Goal: Entertainment & Leisure: Browse casually

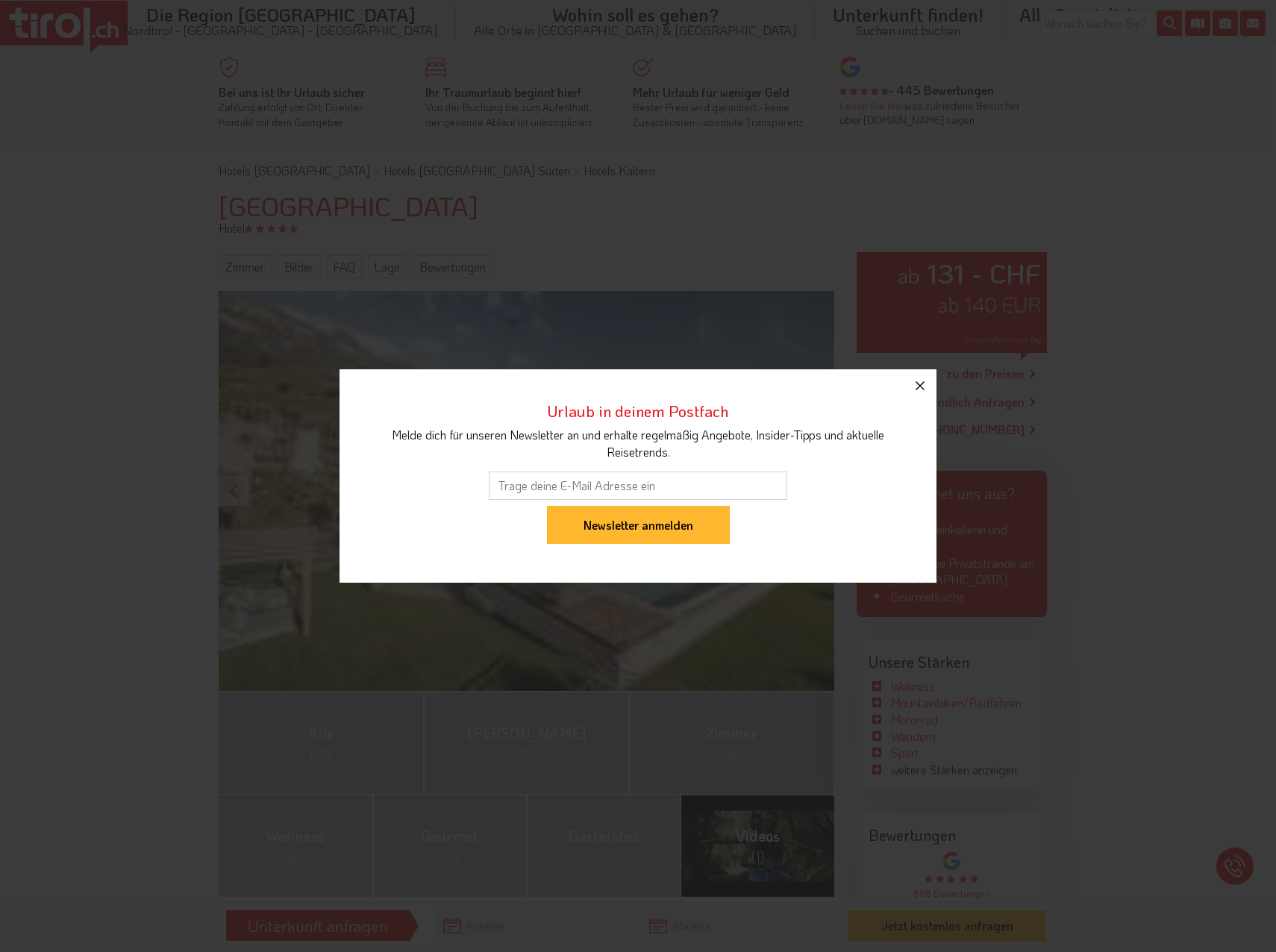
click at [923, 391] on icon "button" at bounding box center [920, 386] width 18 height 18
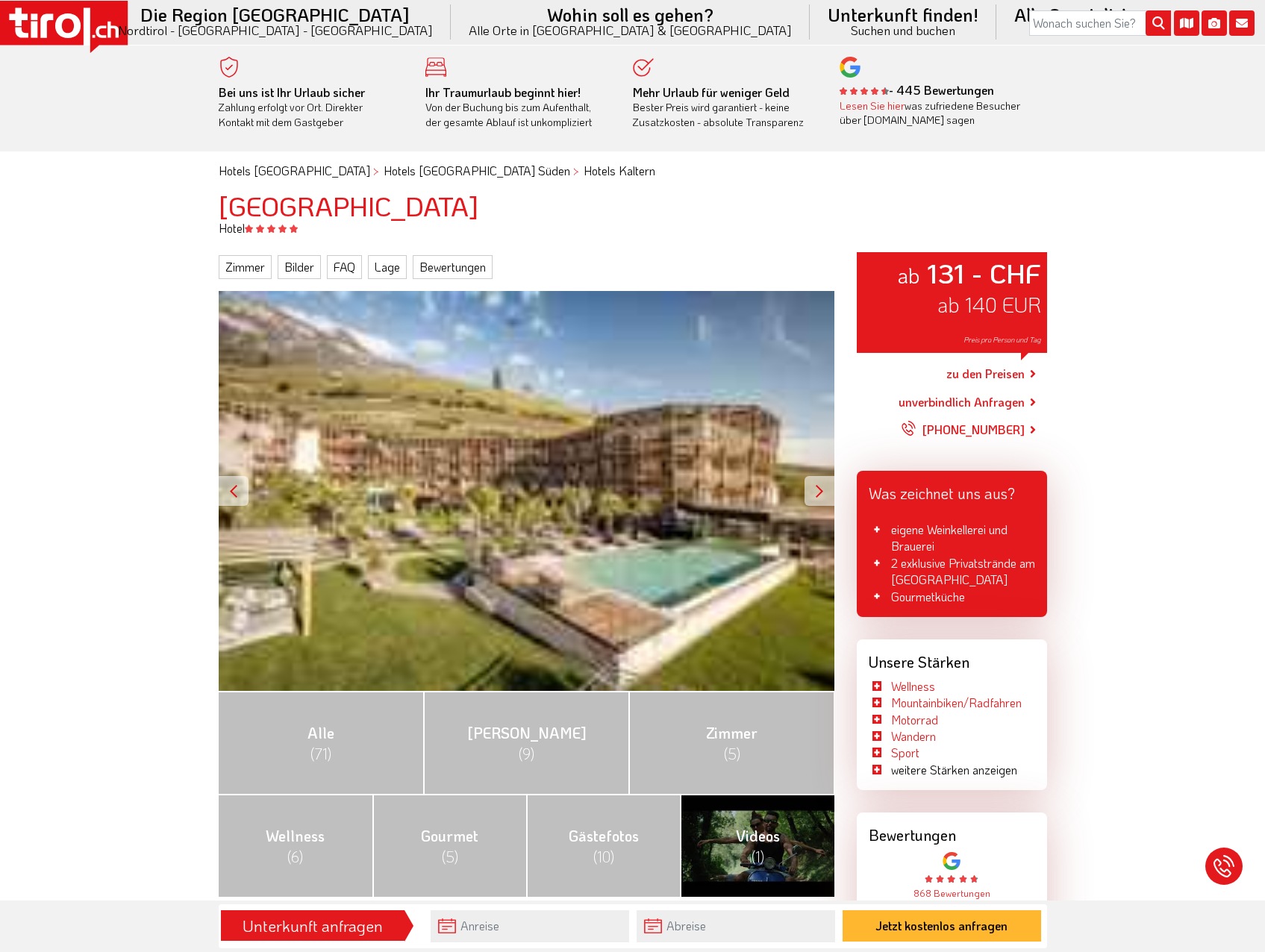
click at [606, 529] on div "ab 131 - CHF ab 140 EUR Preis pro Person und Tag" at bounding box center [526, 491] width 615 height 400
click at [816, 487] on div at bounding box center [819, 491] width 29 height 29
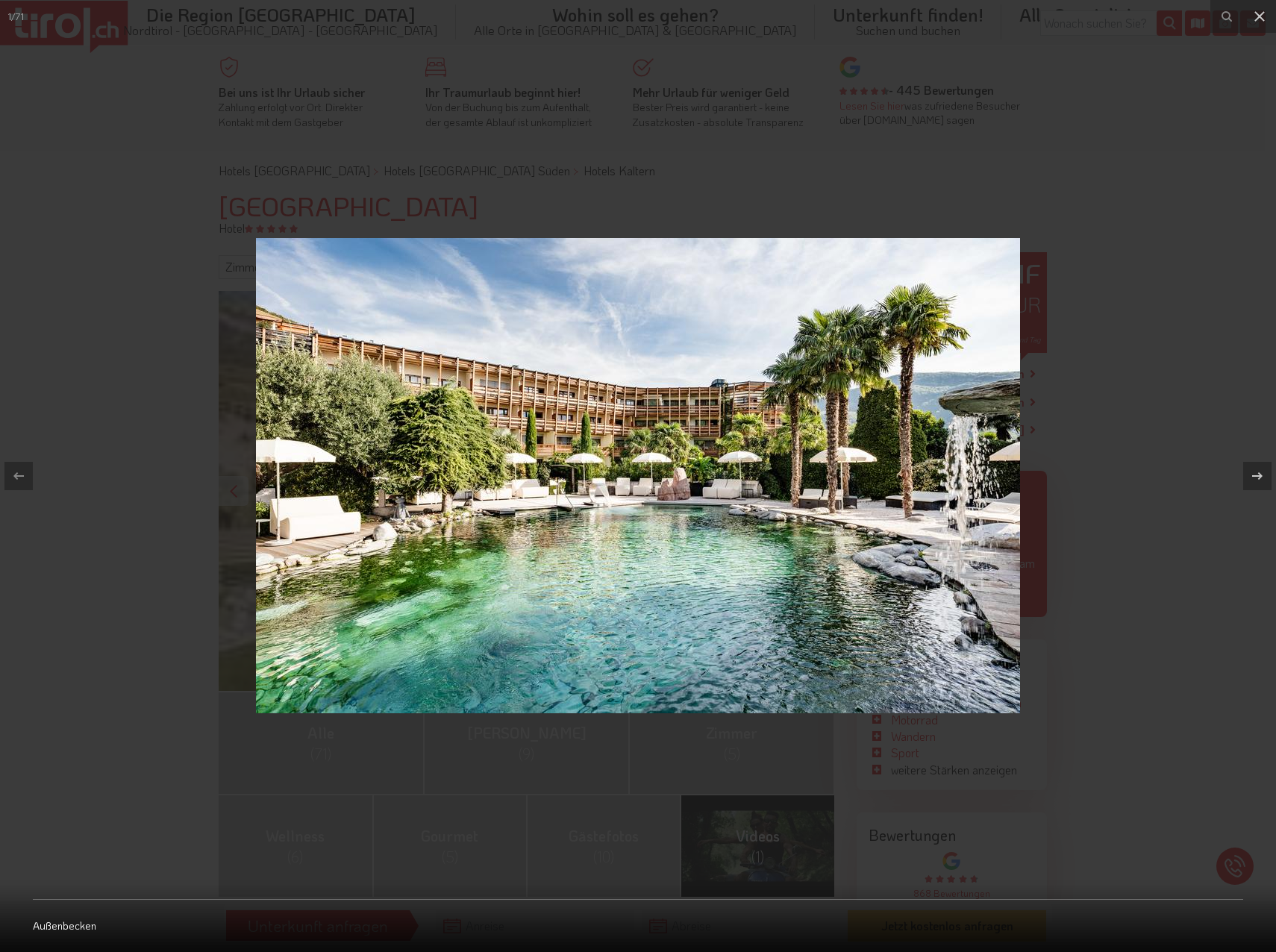
click at [816, 487] on img at bounding box center [638, 476] width 764 height 476
click at [1264, 463] on div at bounding box center [1257, 476] width 29 height 29
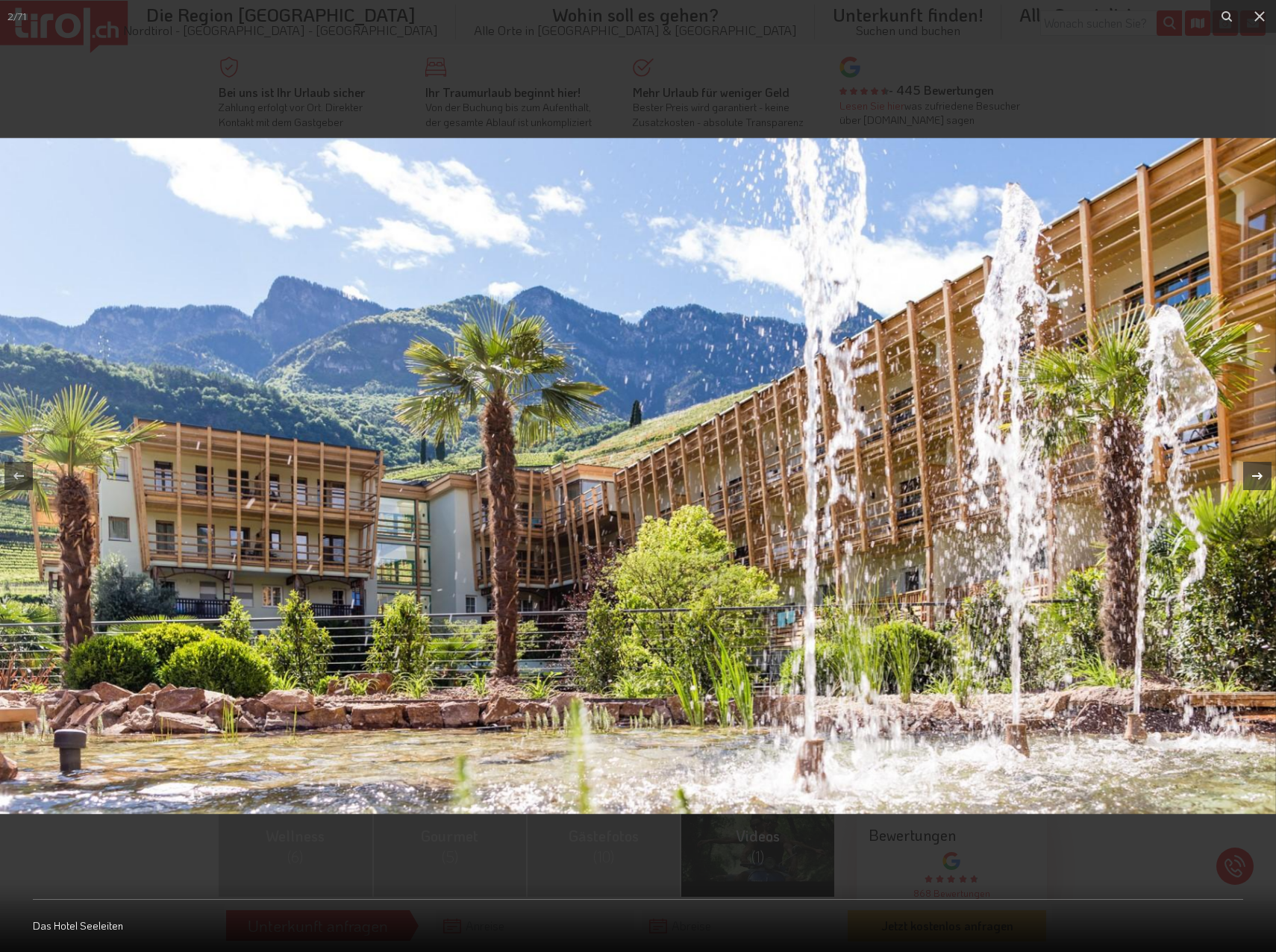
click at [1254, 474] on icon at bounding box center [1257, 476] width 18 height 18
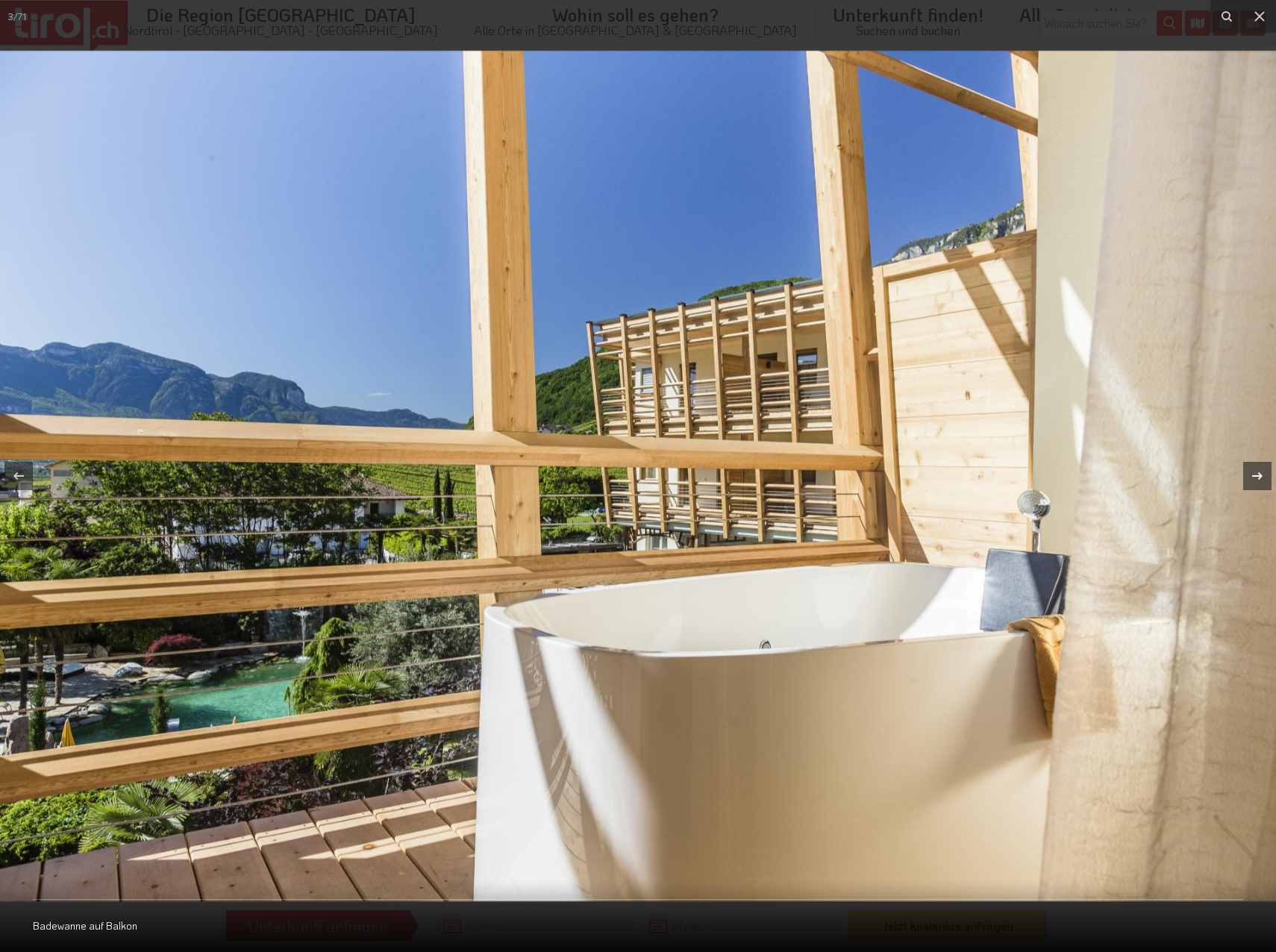
click at [1250, 474] on icon at bounding box center [1257, 476] width 18 height 18
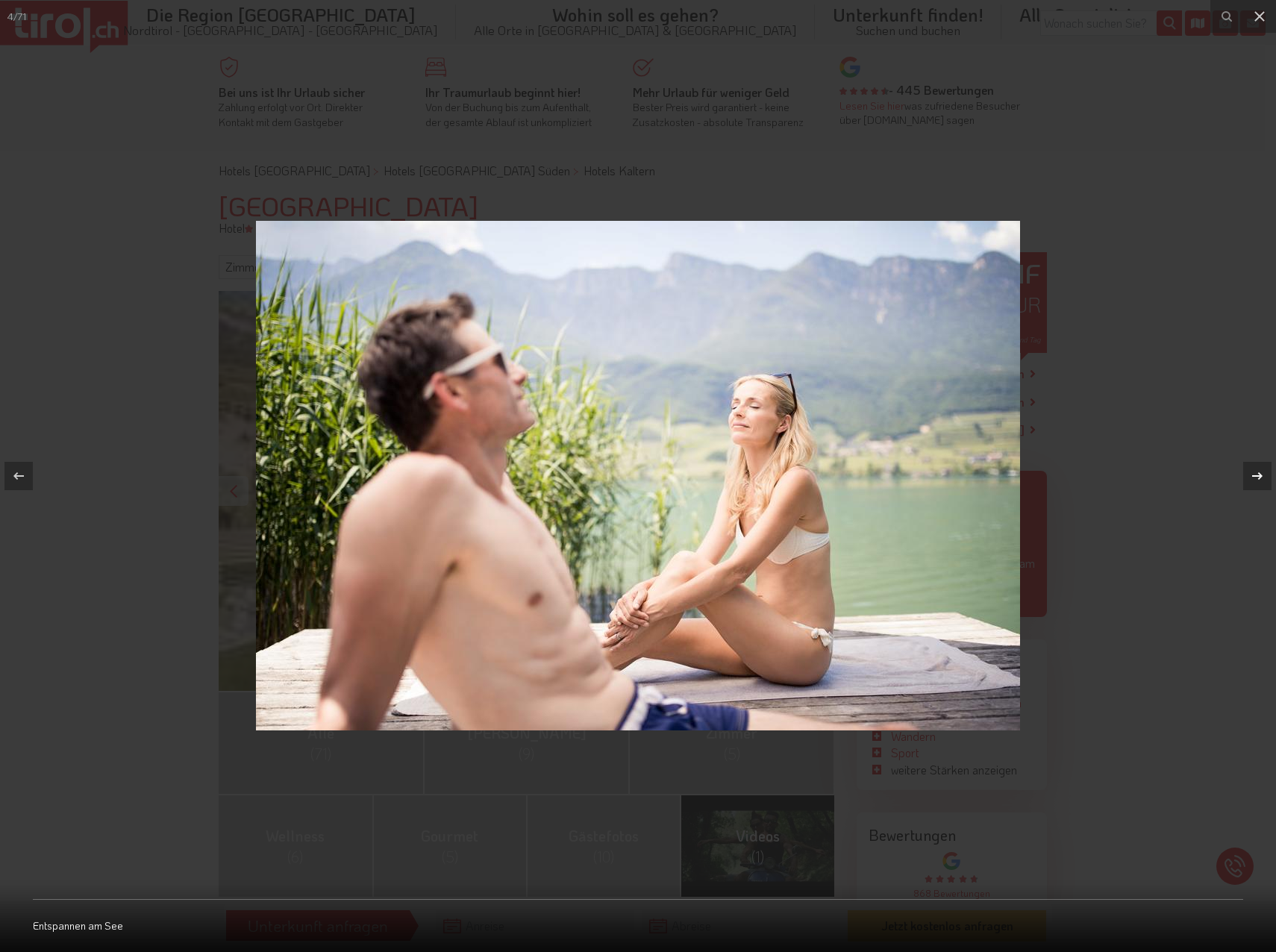
click at [1246, 475] on div at bounding box center [1257, 476] width 29 height 29
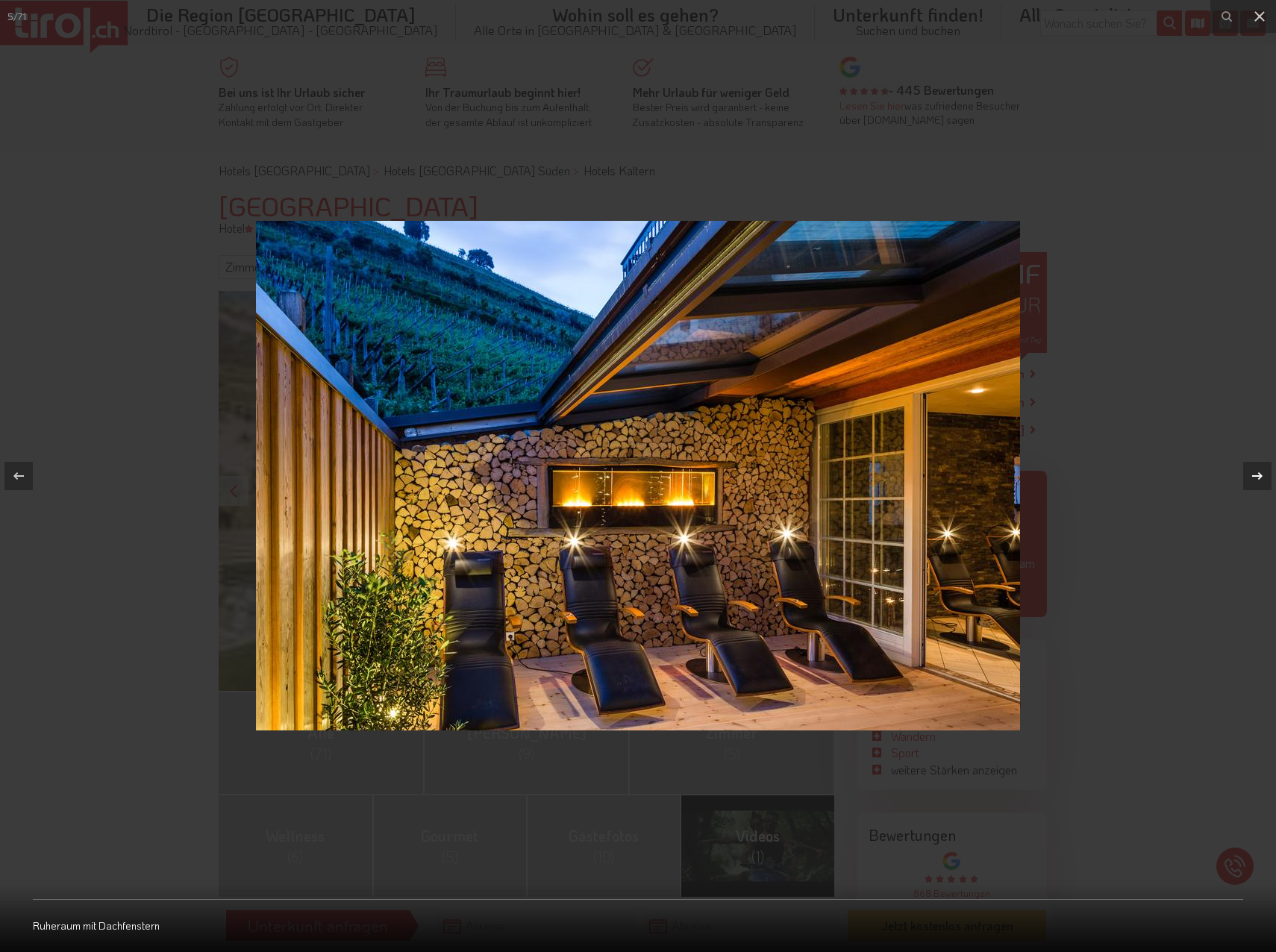
click at [1246, 475] on div at bounding box center [1257, 476] width 29 height 29
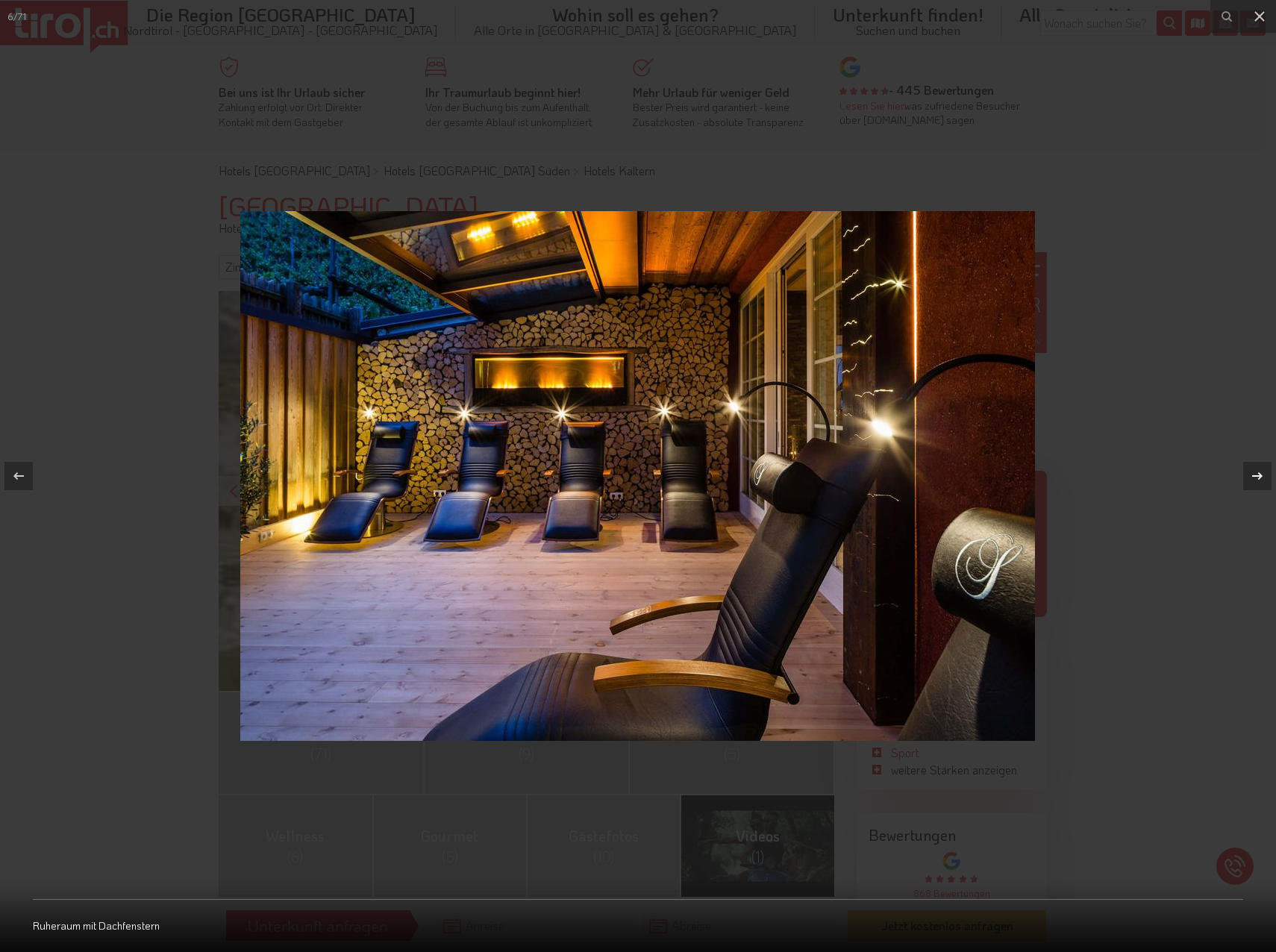
click at [1246, 475] on div at bounding box center [1257, 476] width 29 height 29
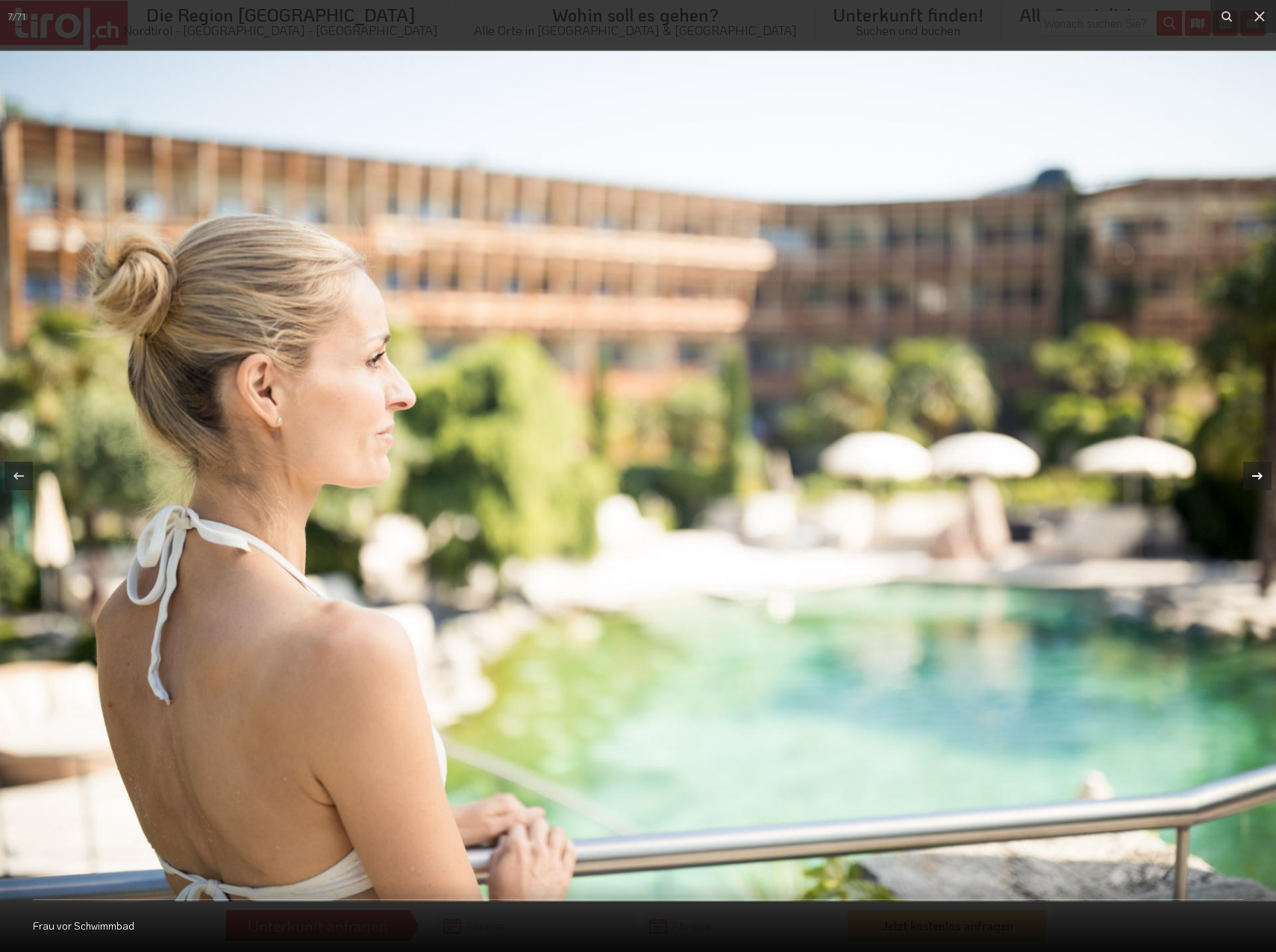
click at [1245, 476] on div at bounding box center [1257, 476] width 29 height 29
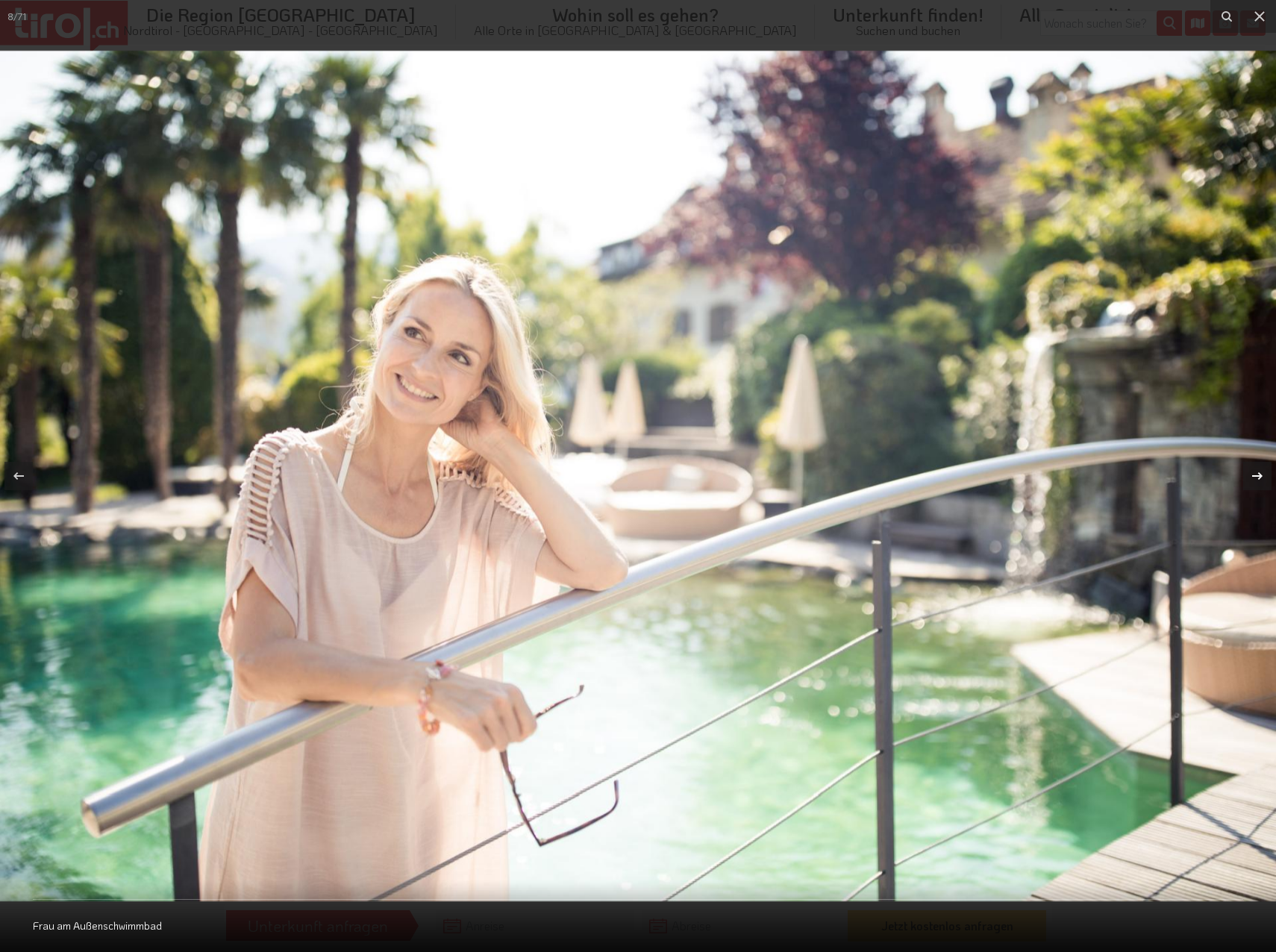
click at [1245, 476] on div at bounding box center [1257, 476] width 29 height 29
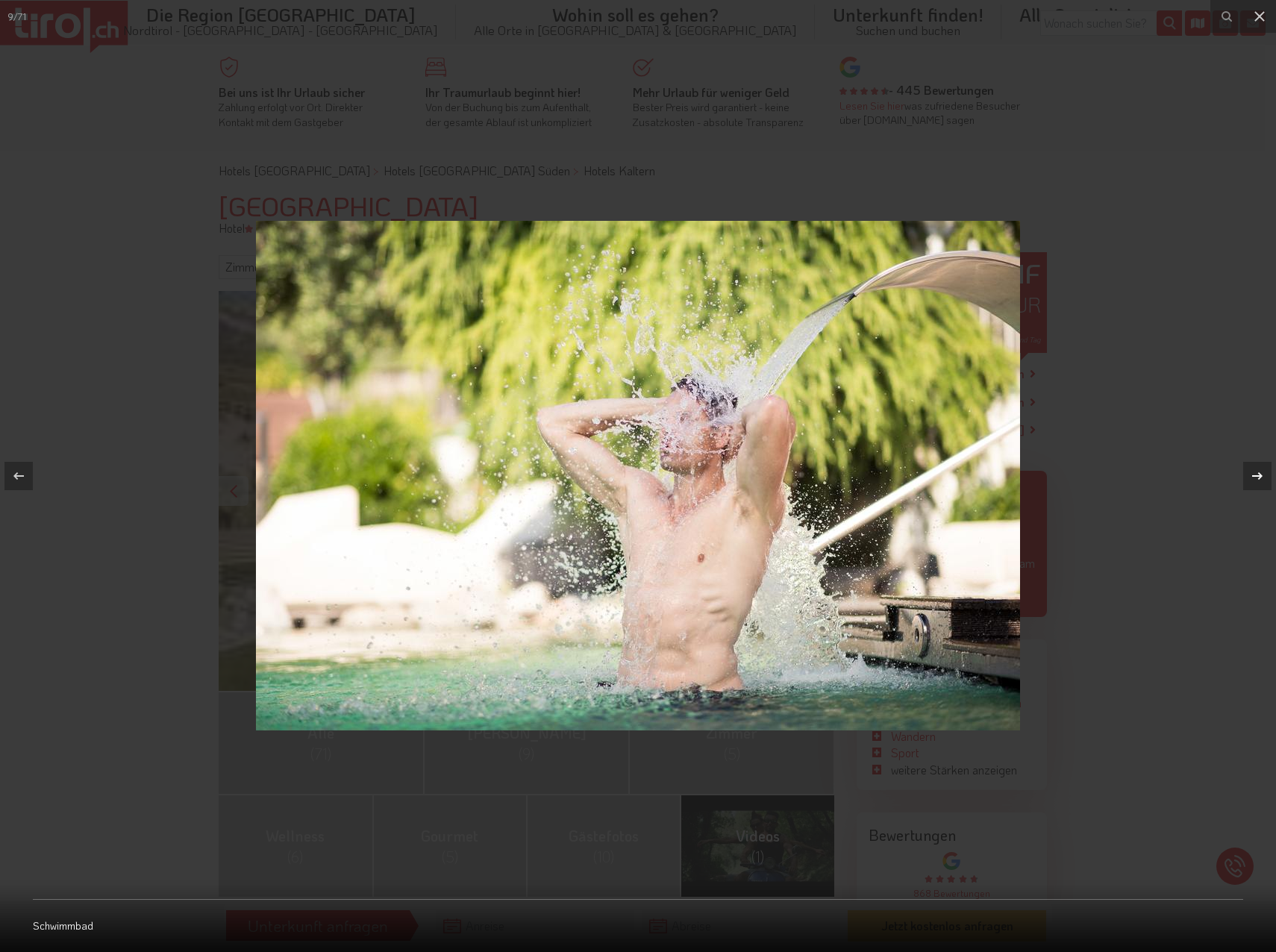
click at [1245, 476] on div at bounding box center [1257, 476] width 29 height 29
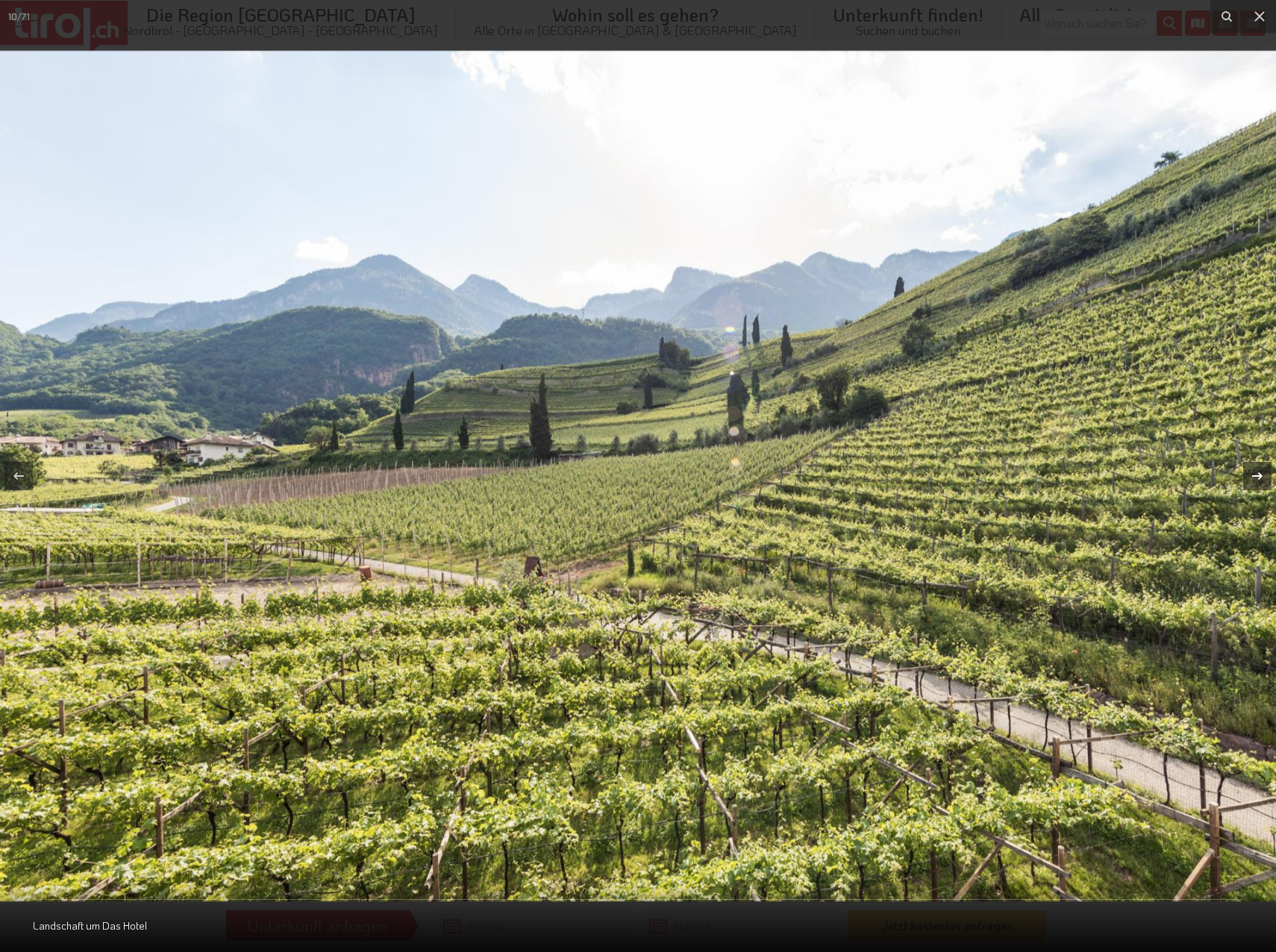
click at [1245, 476] on div at bounding box center [1257, 476] width 29 height 29
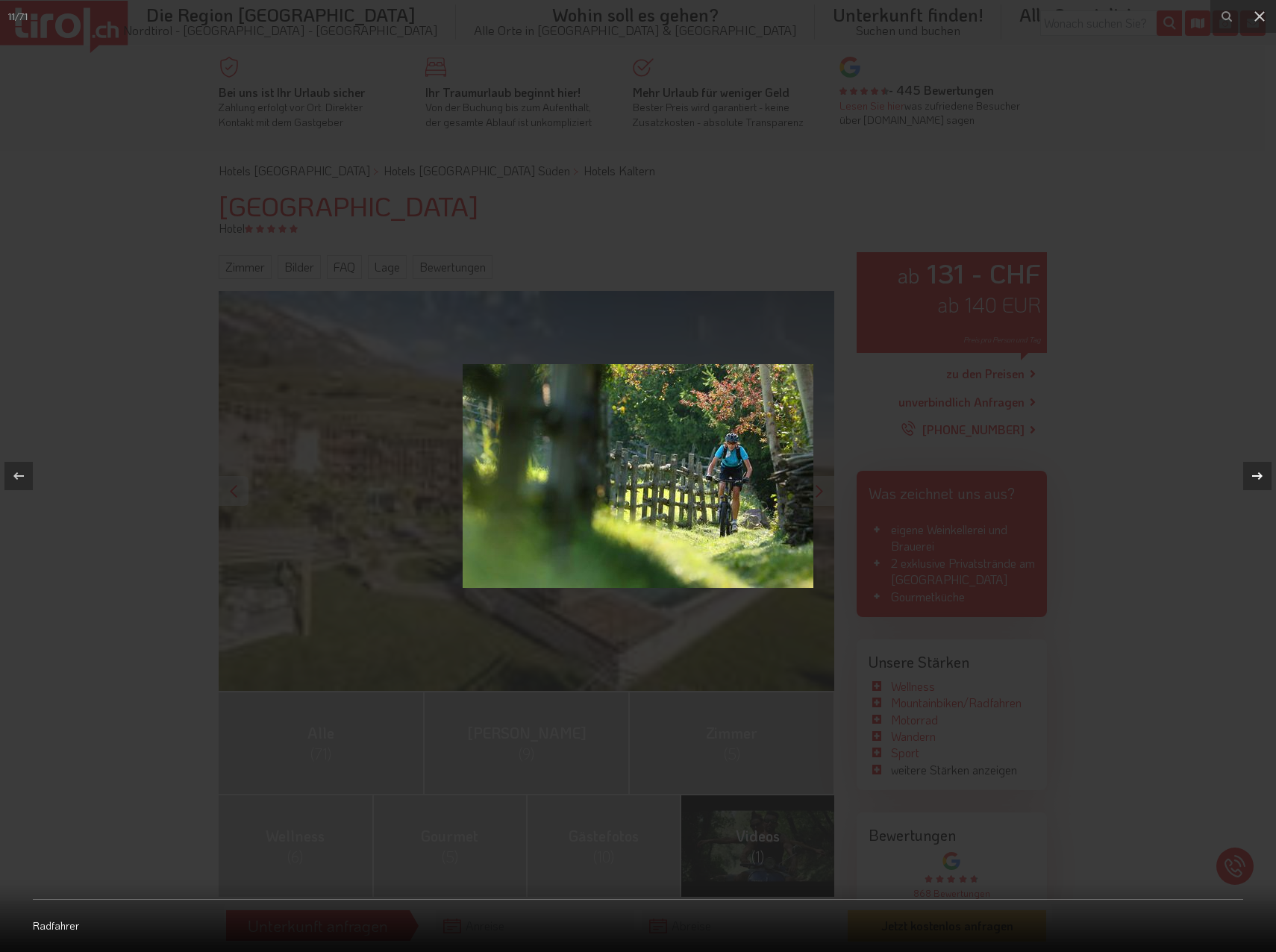
click at [1245, 476] on div at bounding box center [1257, 476] width 29 height 29
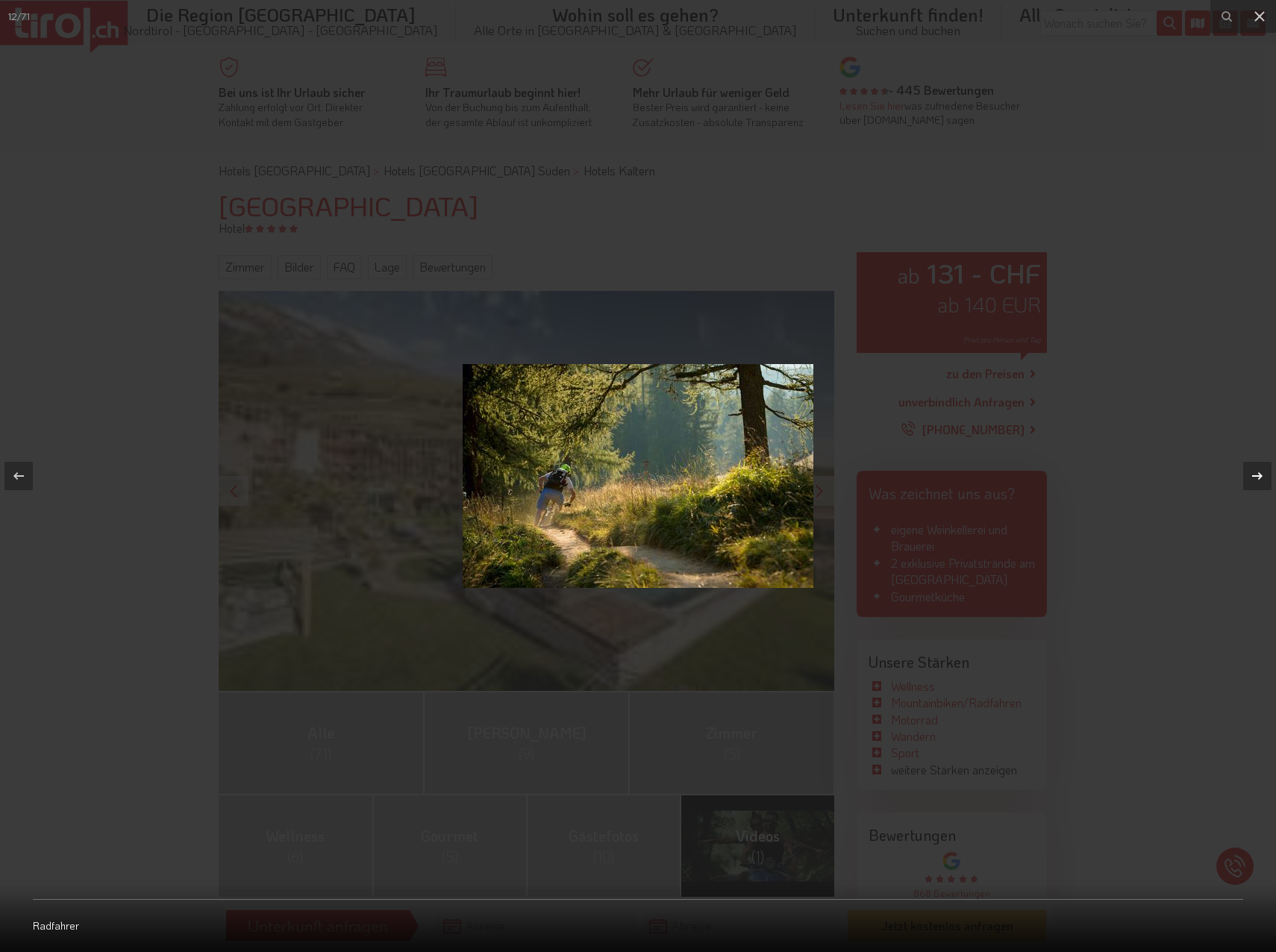
click at [1245, 476] on div at bounding box center [1257, 476] width 29 height 29
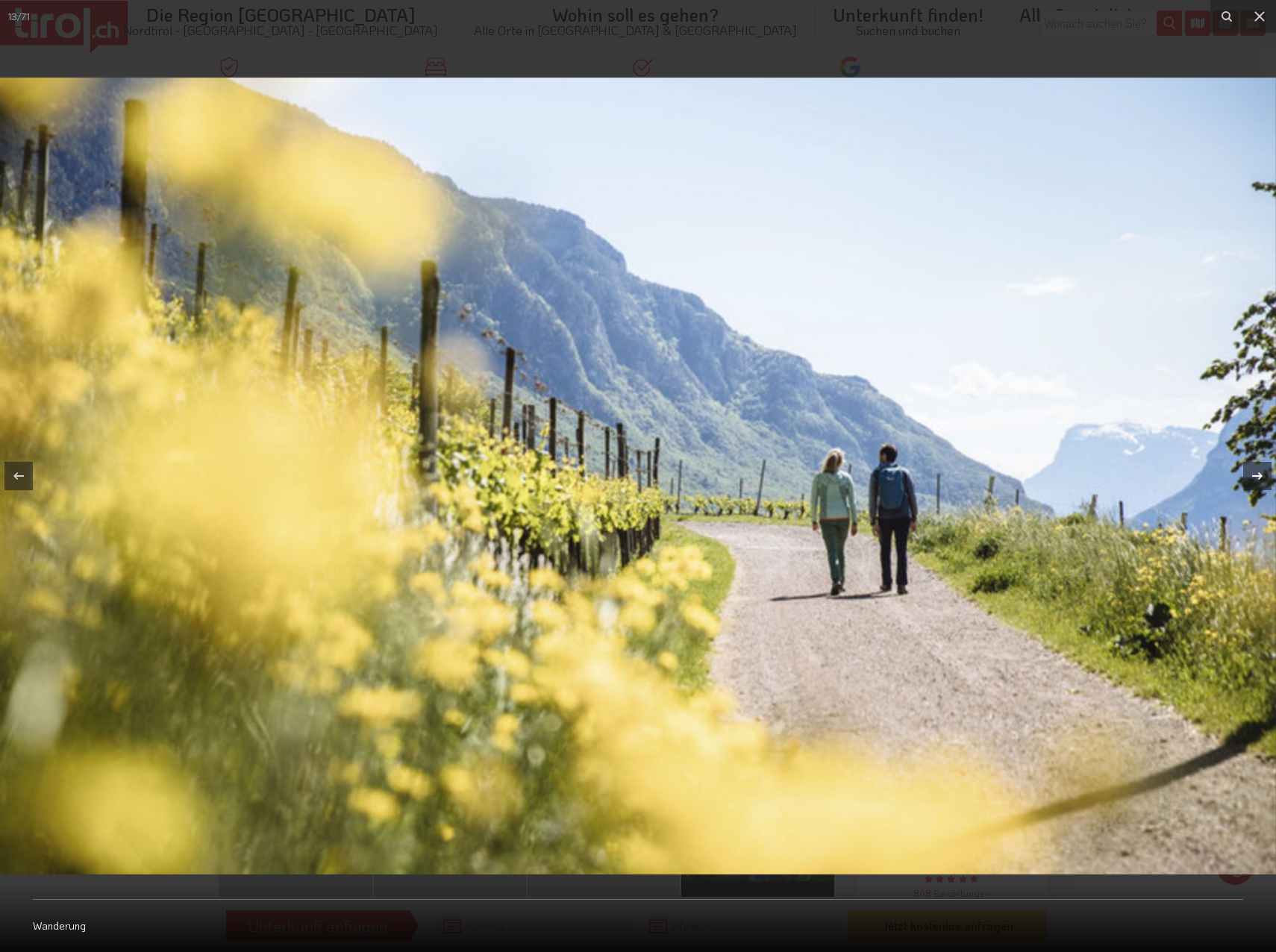
click at [1245, 476] on div at bounding box center [1257, 476] width 29 height 29
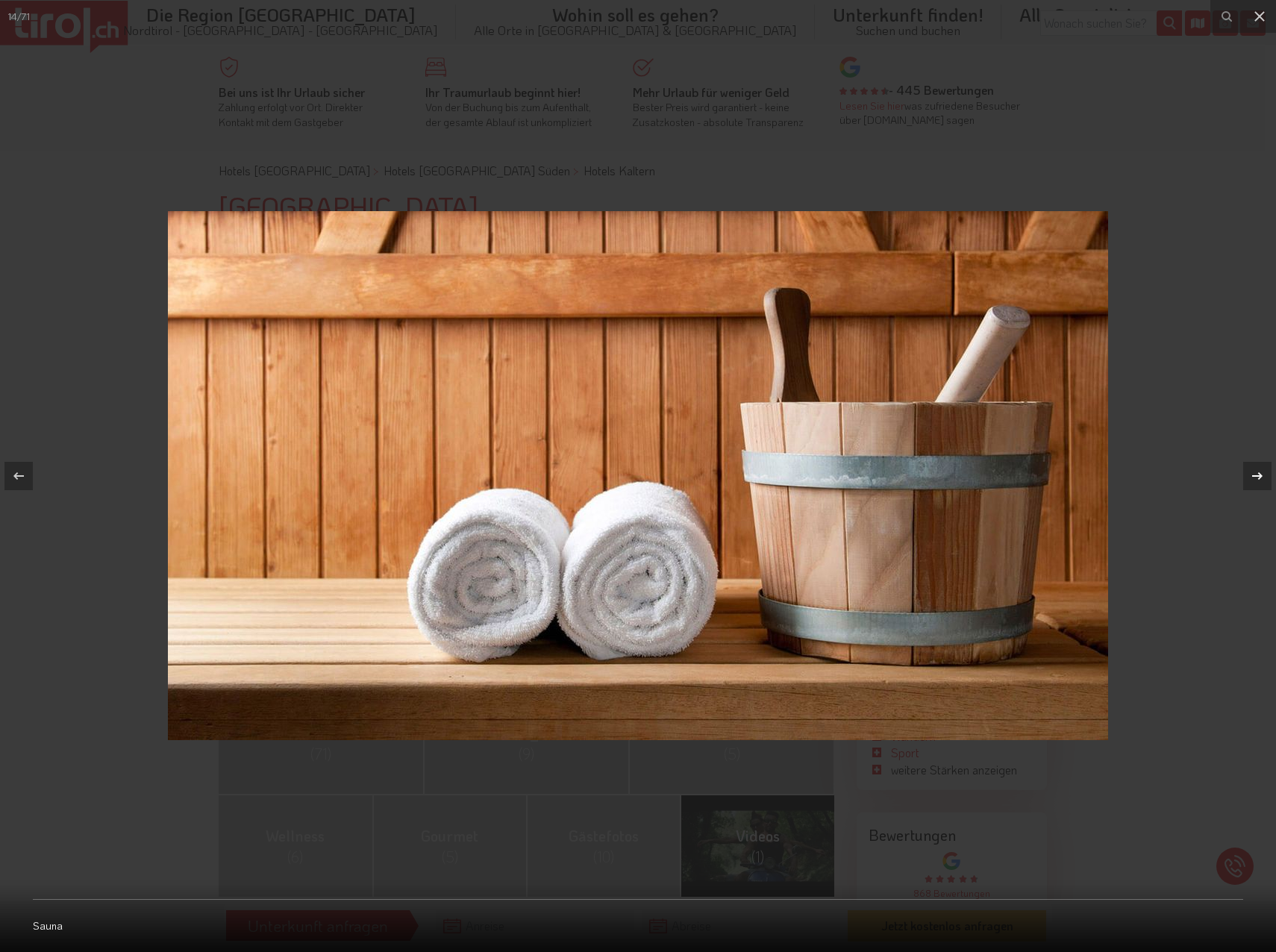
click at [1245, 476] on div at bounding box center [1257, 476] width 29 height 29
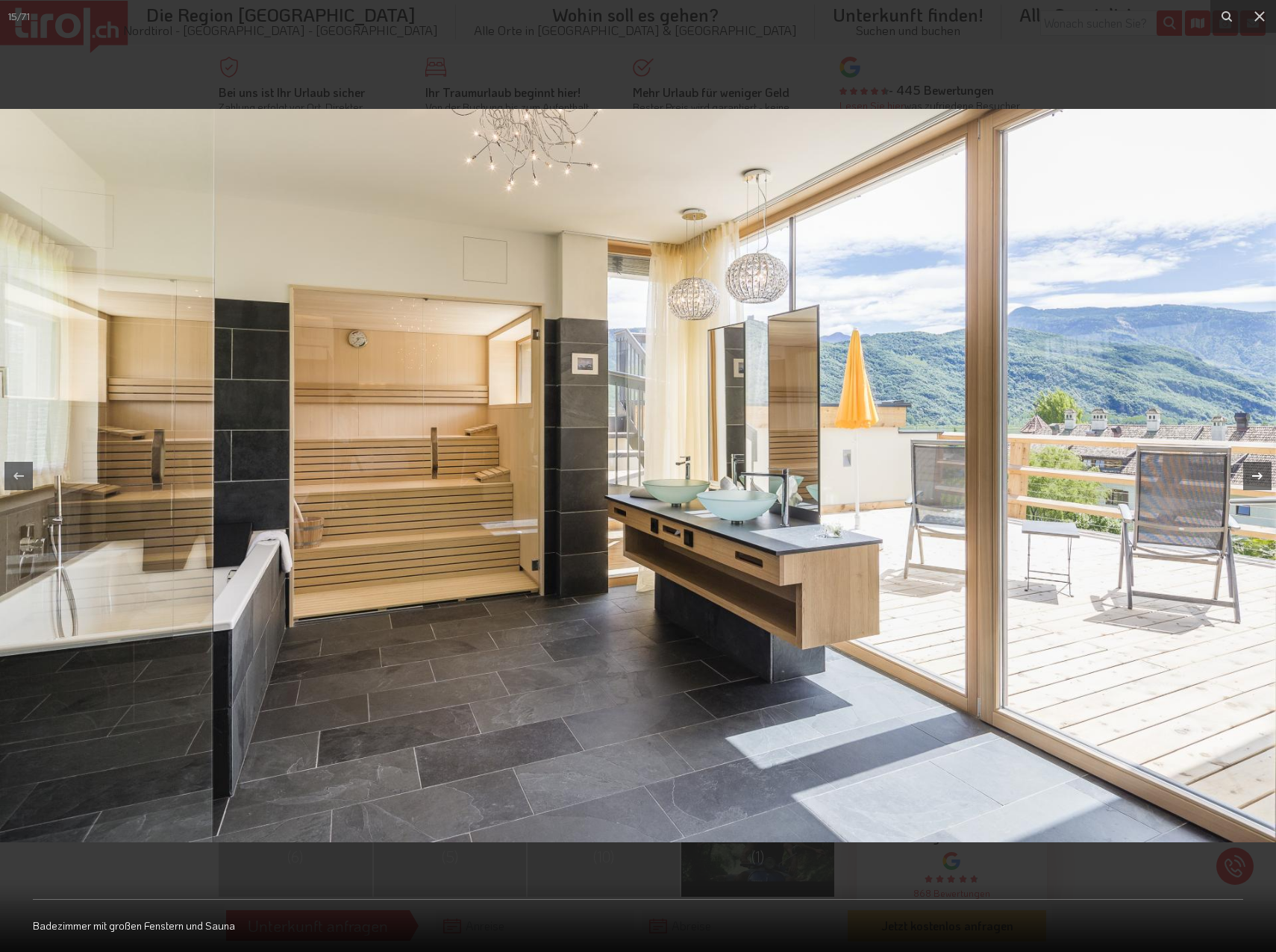
click at [1245, 476] on div at bounding box center [1257, 476] width 29 height 29
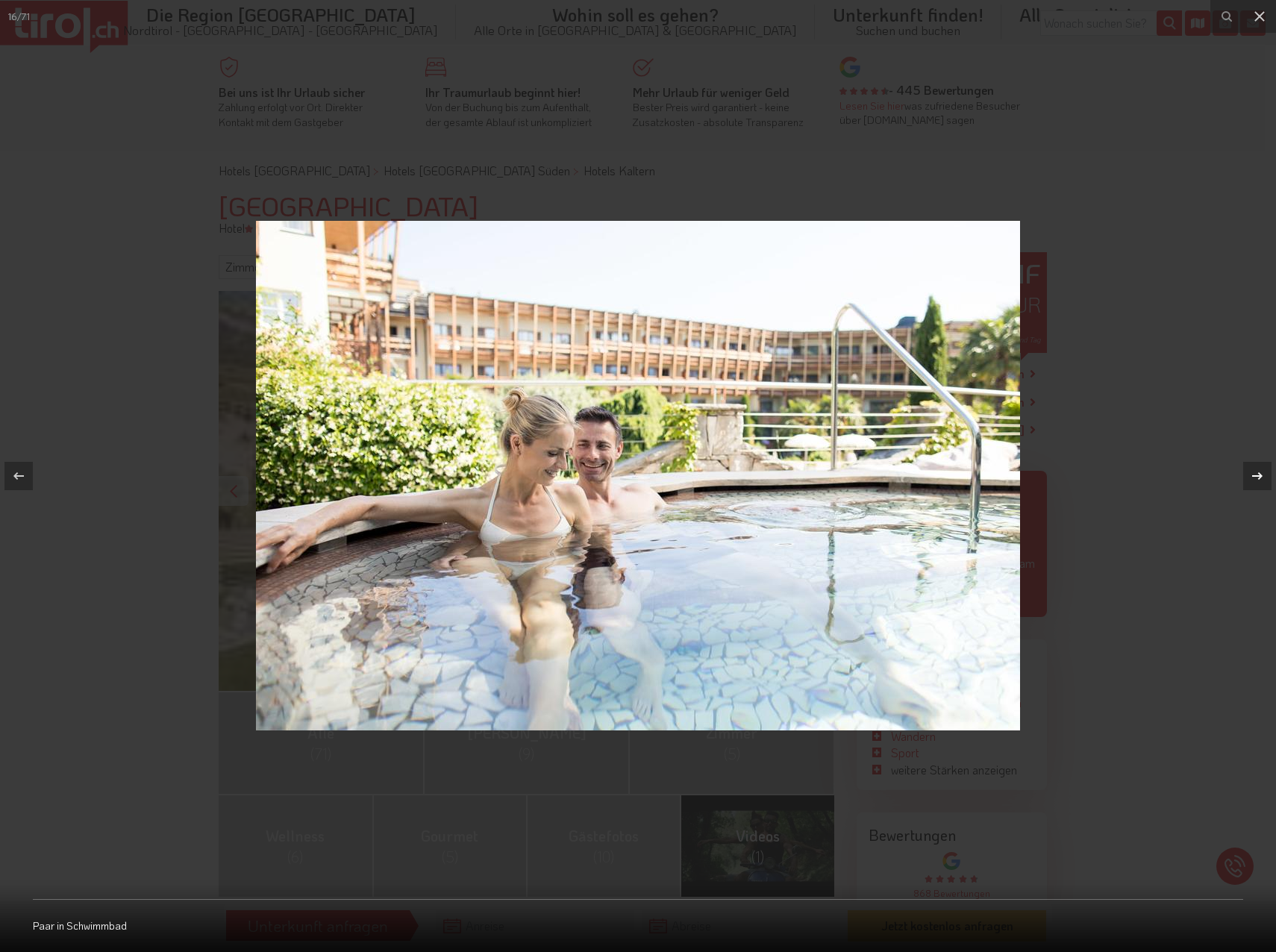
click at [1245, 476] on div at bounding box center [1257, 476] width 29 height 29
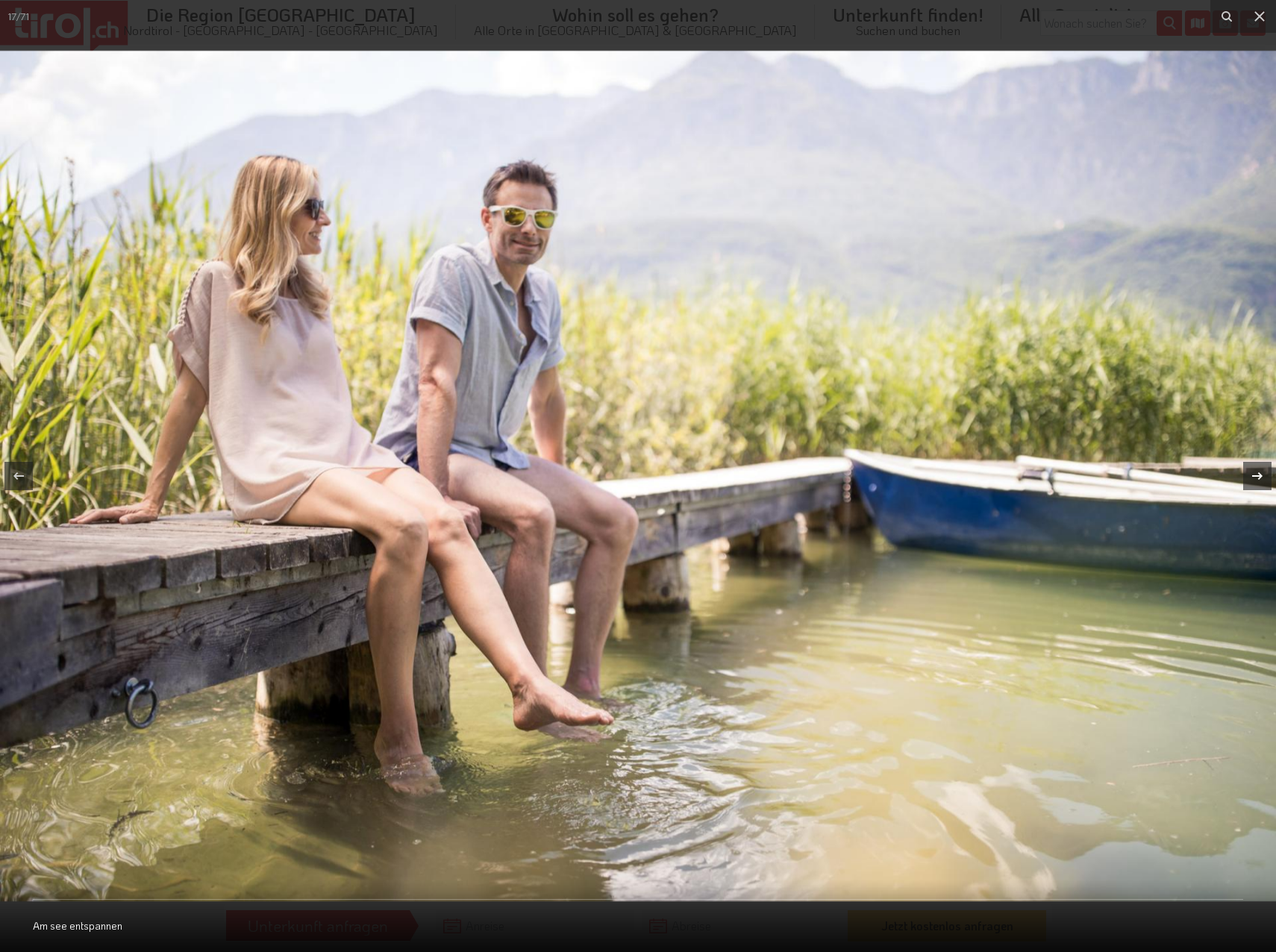
click at [1245, 476] on div at bounding box center [1257, 476] width 29 height 29
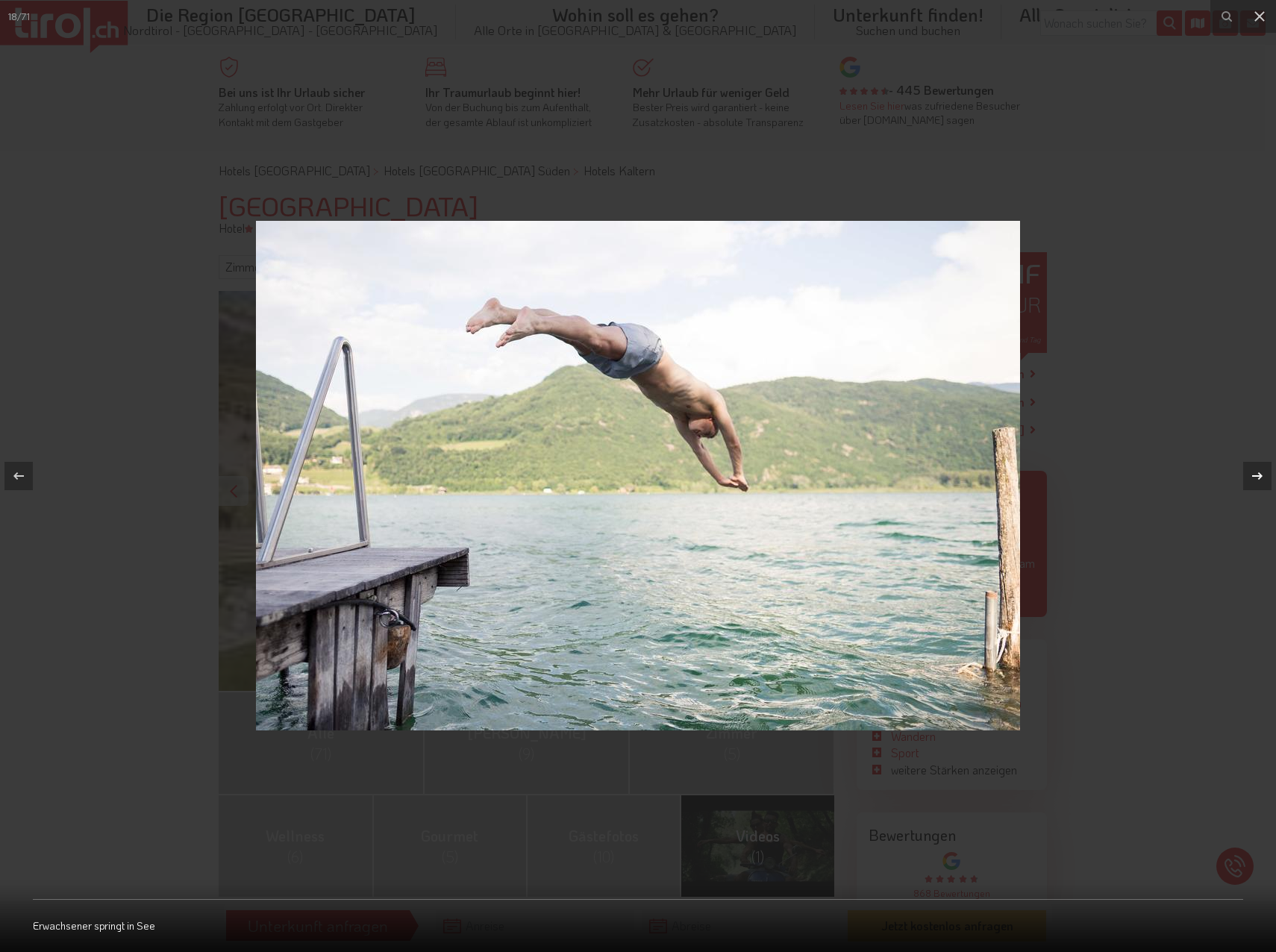
click at [1245, 476] on div at bounding box center [1257, 476] width 29 height 29
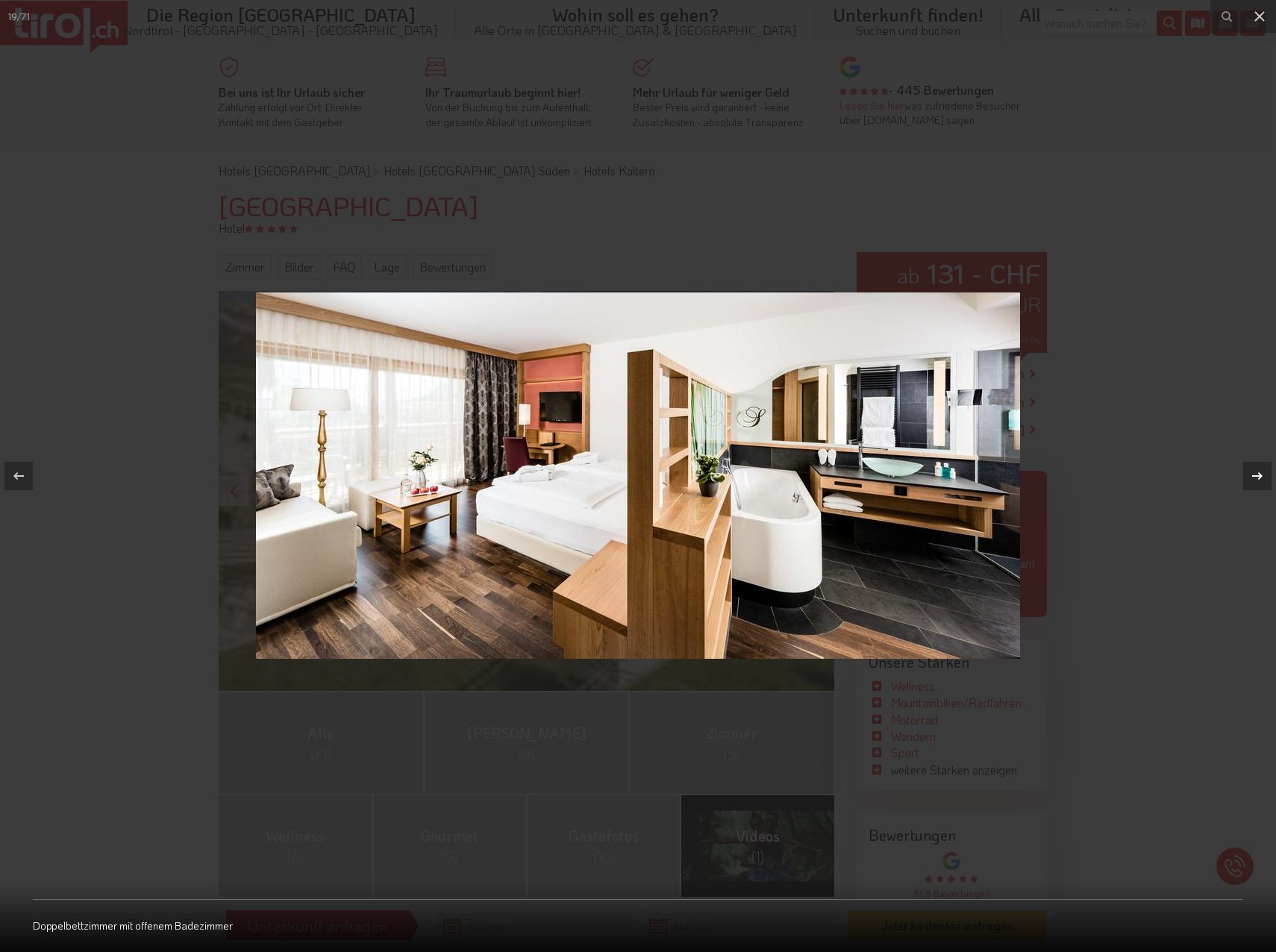
click at [1245, 476] on div at bounding box center [1257, 476] width 29 height 29
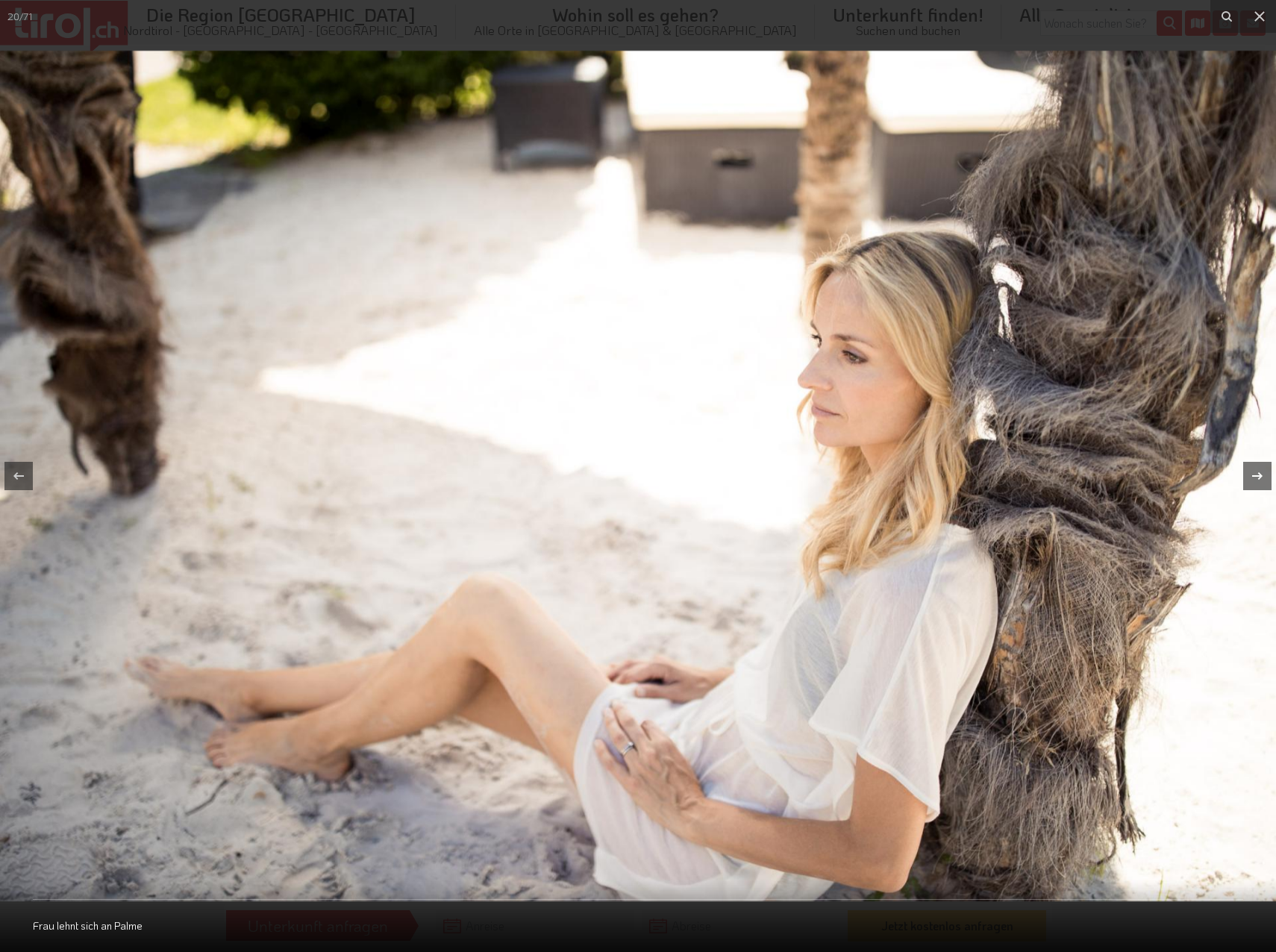
click at [1245, 476] on div at bounding box center [1257, 476] width 29 height 29
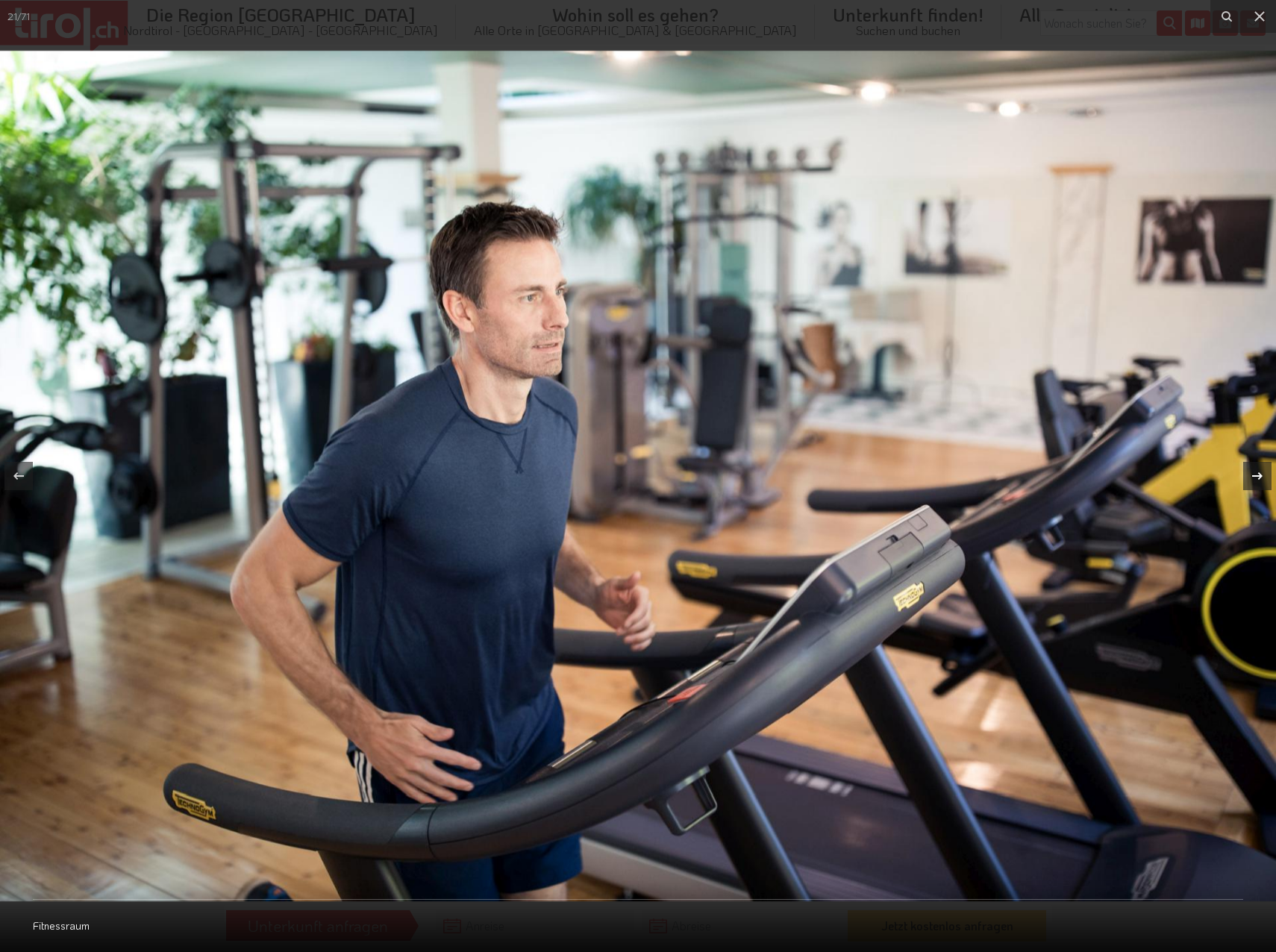
click at [1245, 476] on div at bounding box center [1257, 476] width 29 height 29
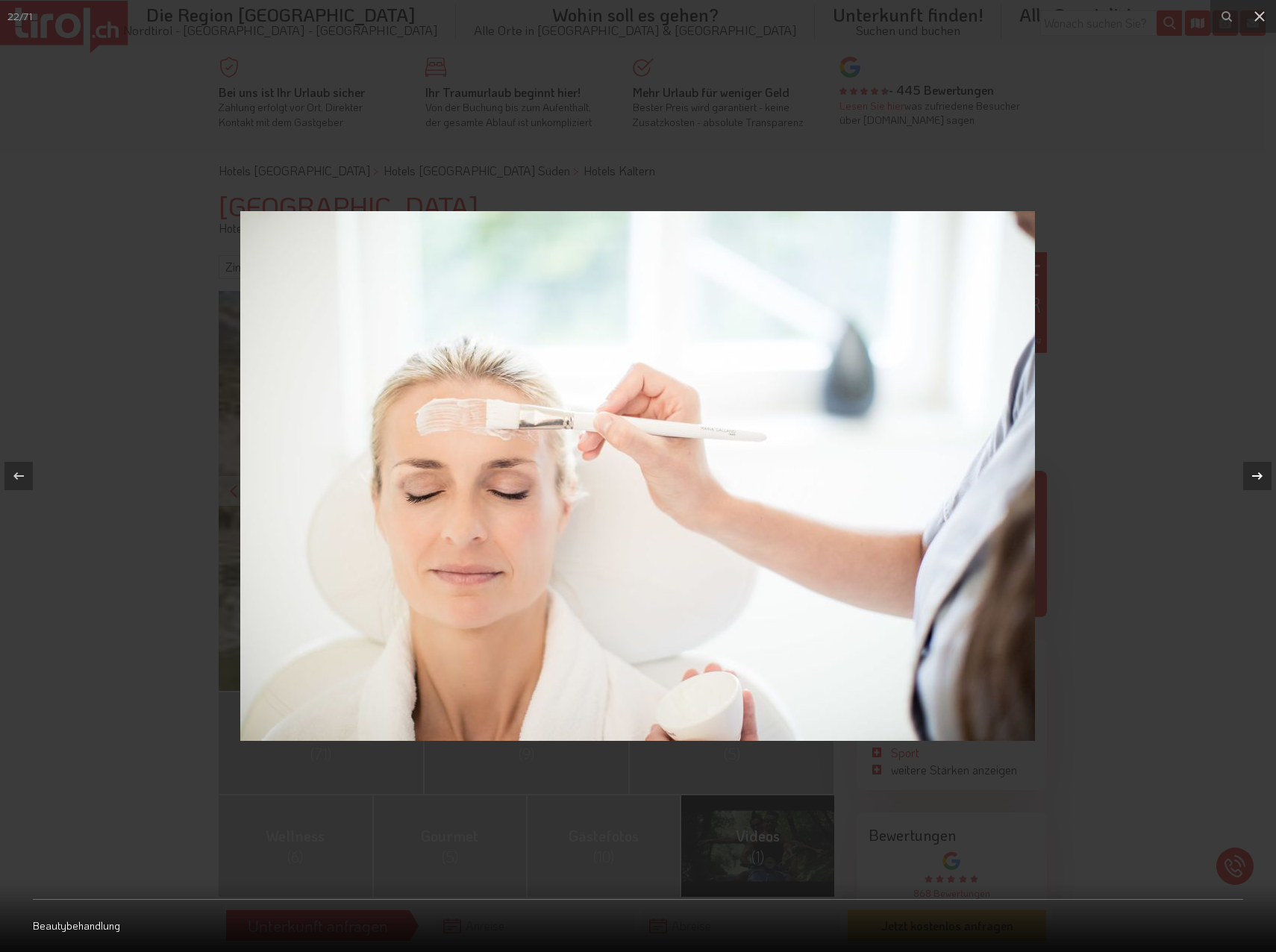
click at [1245, 476] on div at bounding box center [1257, 476] width 29 height 29
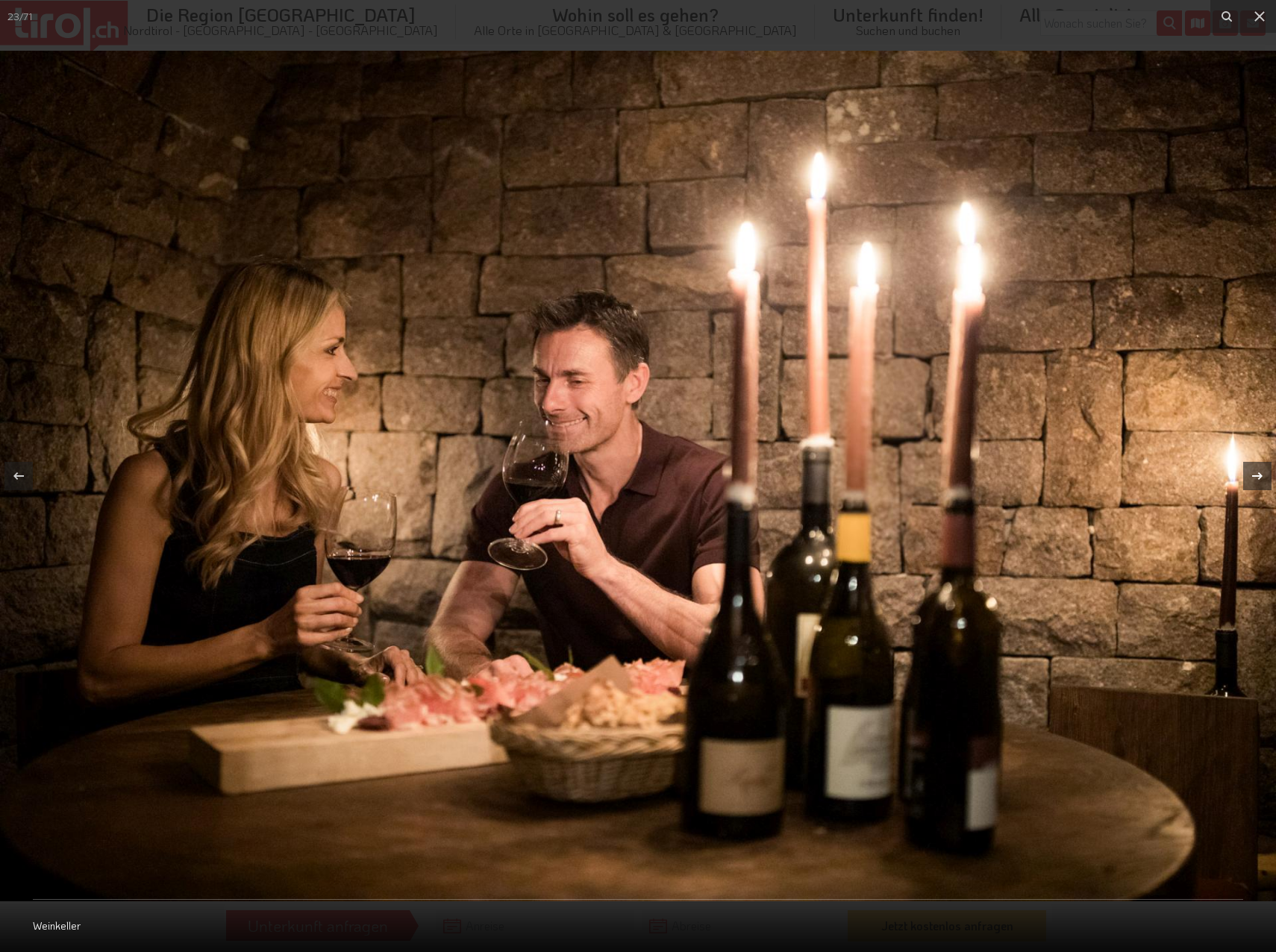
click at [1245, 476] on div at bounding box center [1257, 476] width 29 height 29
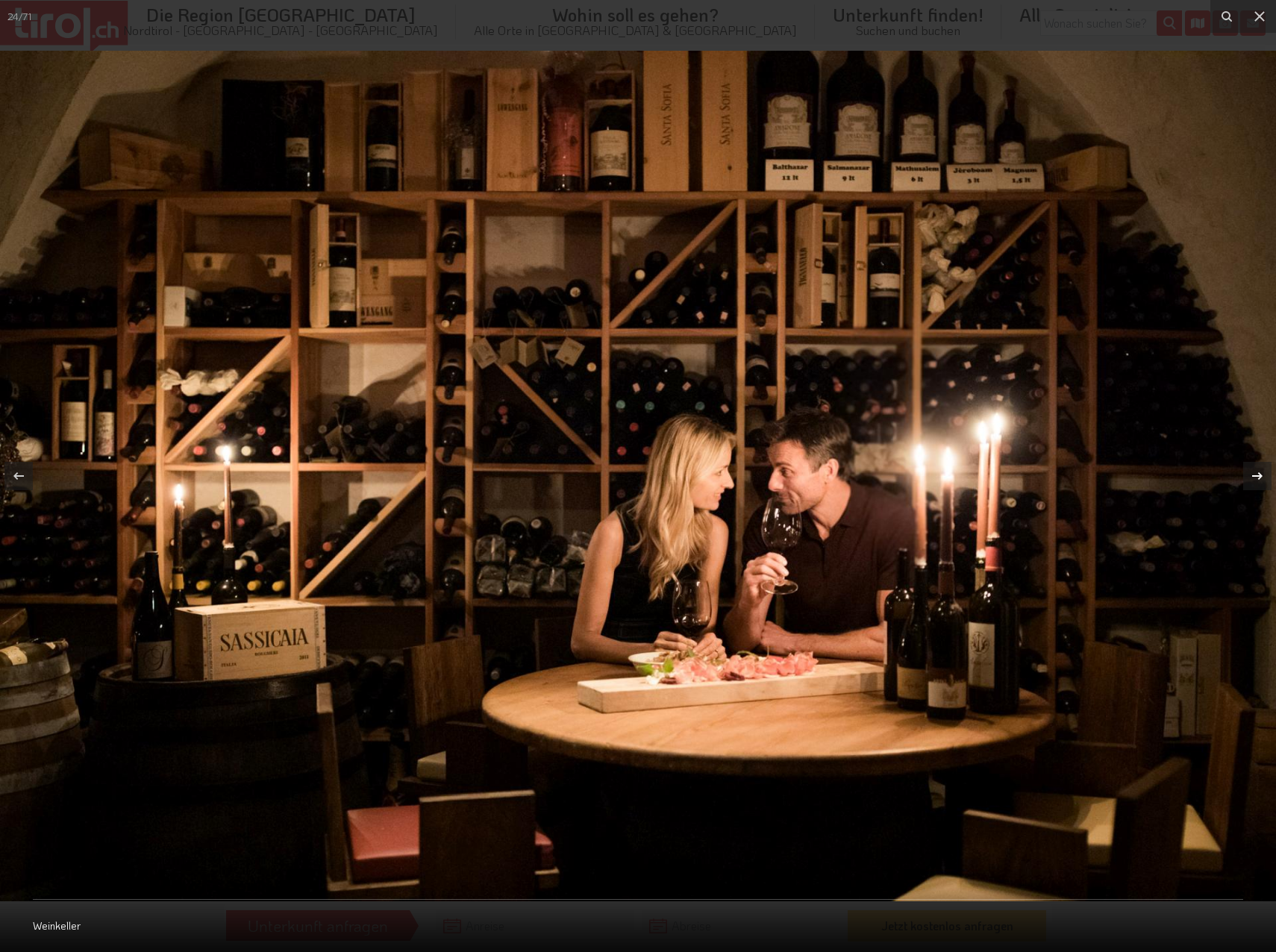
click at [1245, 476] on div at bounding box center [1257, 476] width 29 height 29
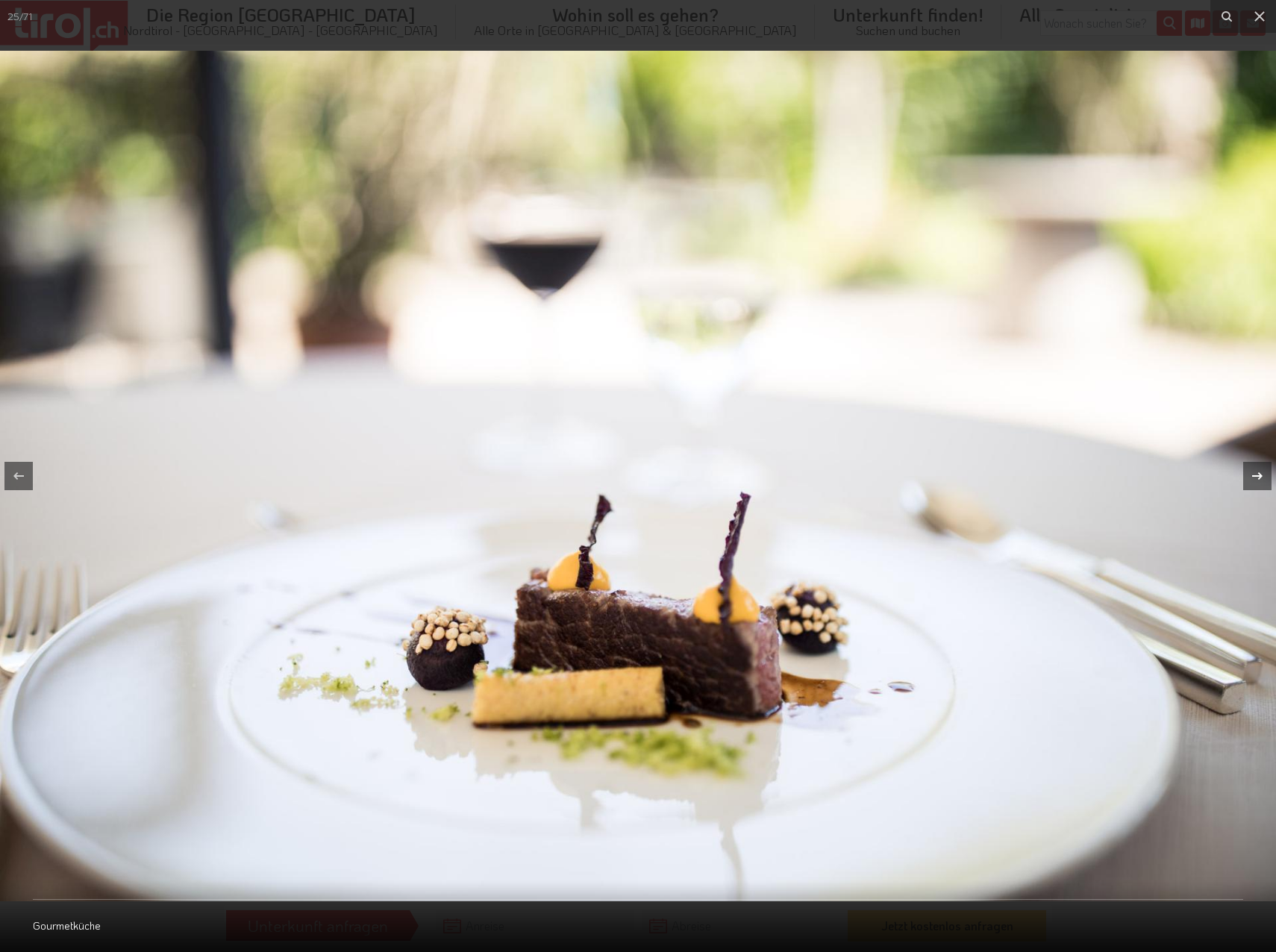
click at [1245, 476] on div at bounding box center [1257, 476] width 29 height 29
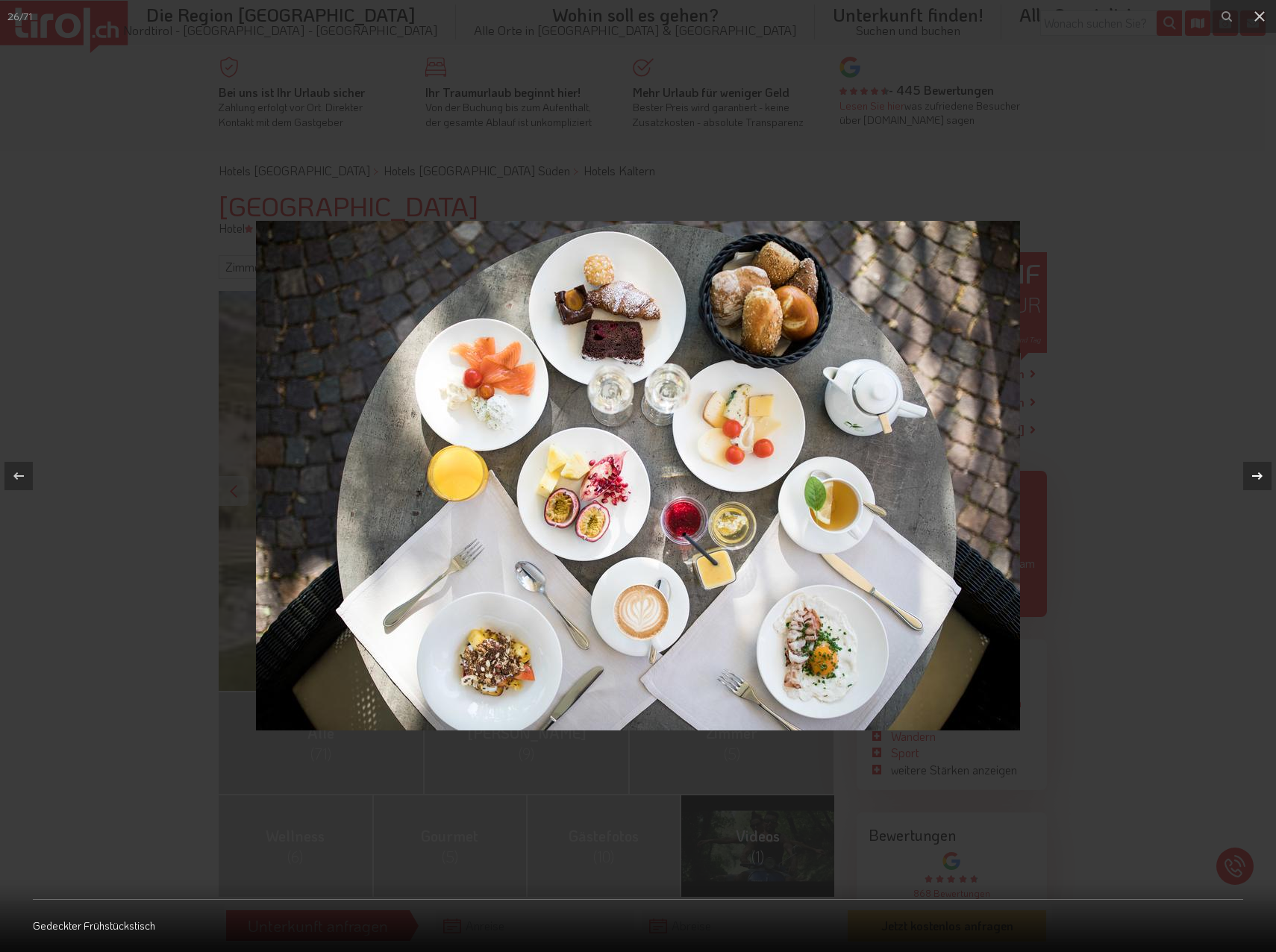
click at [1245, 476] on div at bounding box center [1257, 476] width 29 height 29
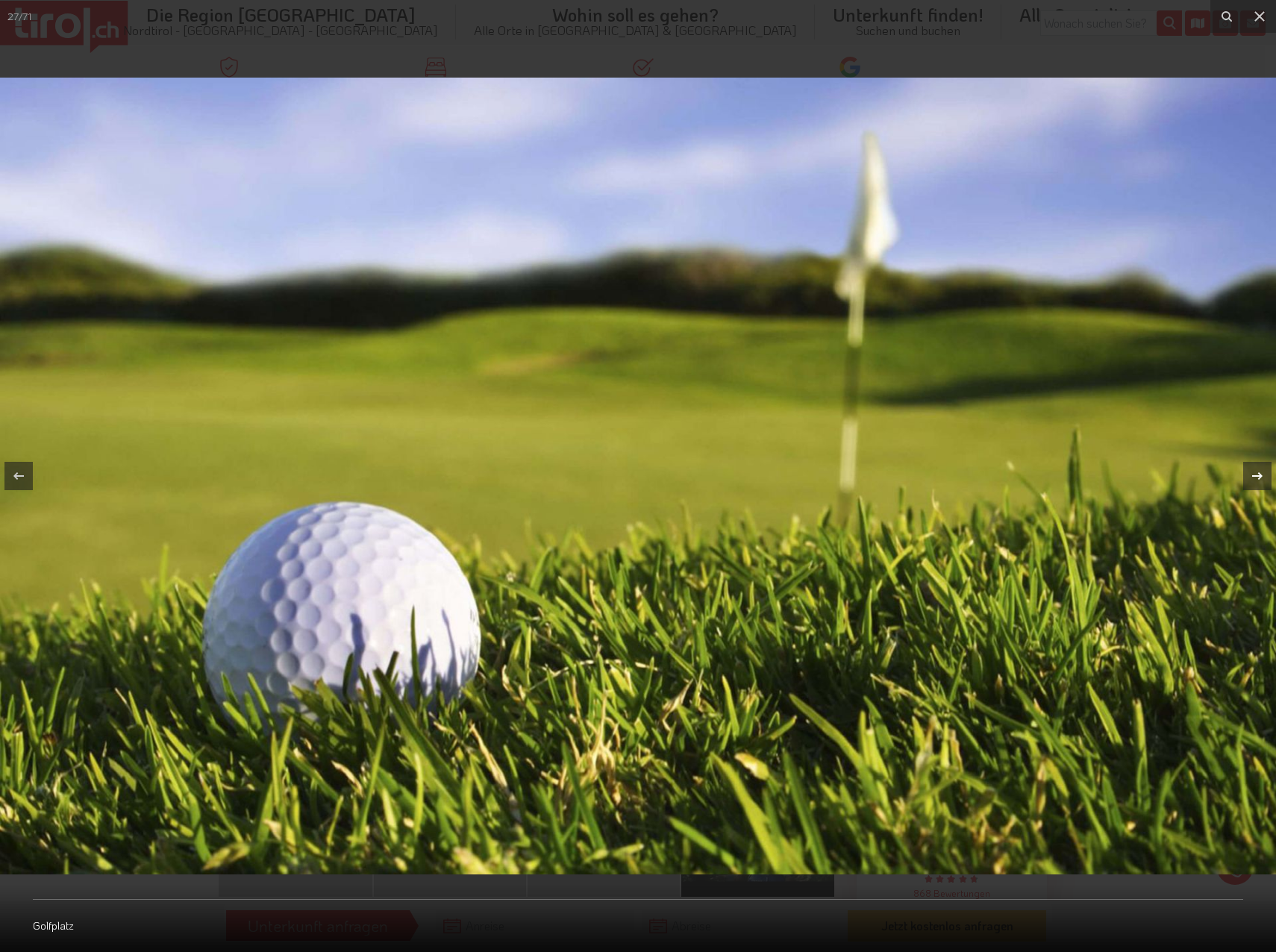
click at [1245, 476] on div at bounding box center [1257, 476] width 29 height 29
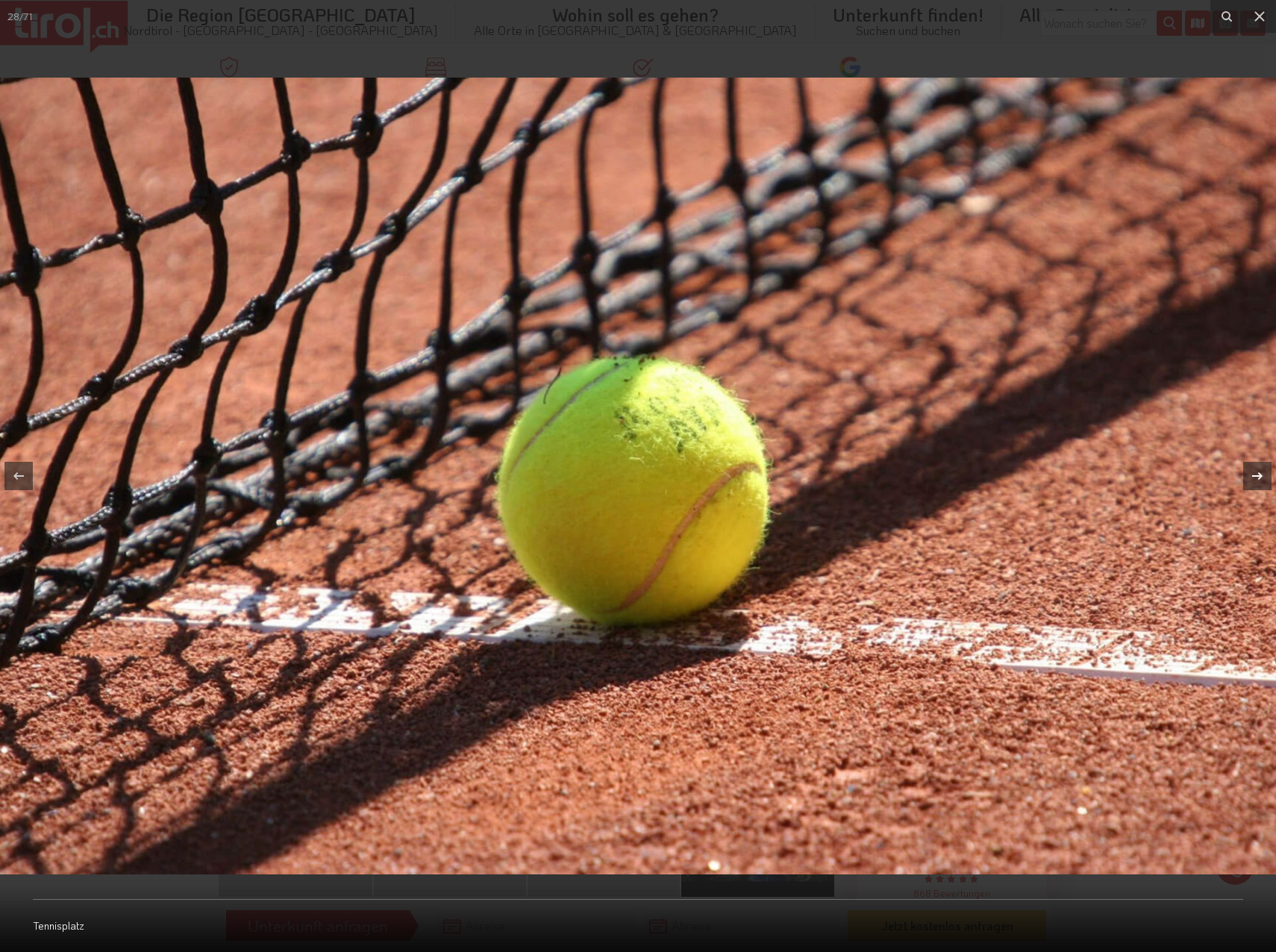
click at [1245, 476] on div at bounding box center [1257, 476] width 29 height 29
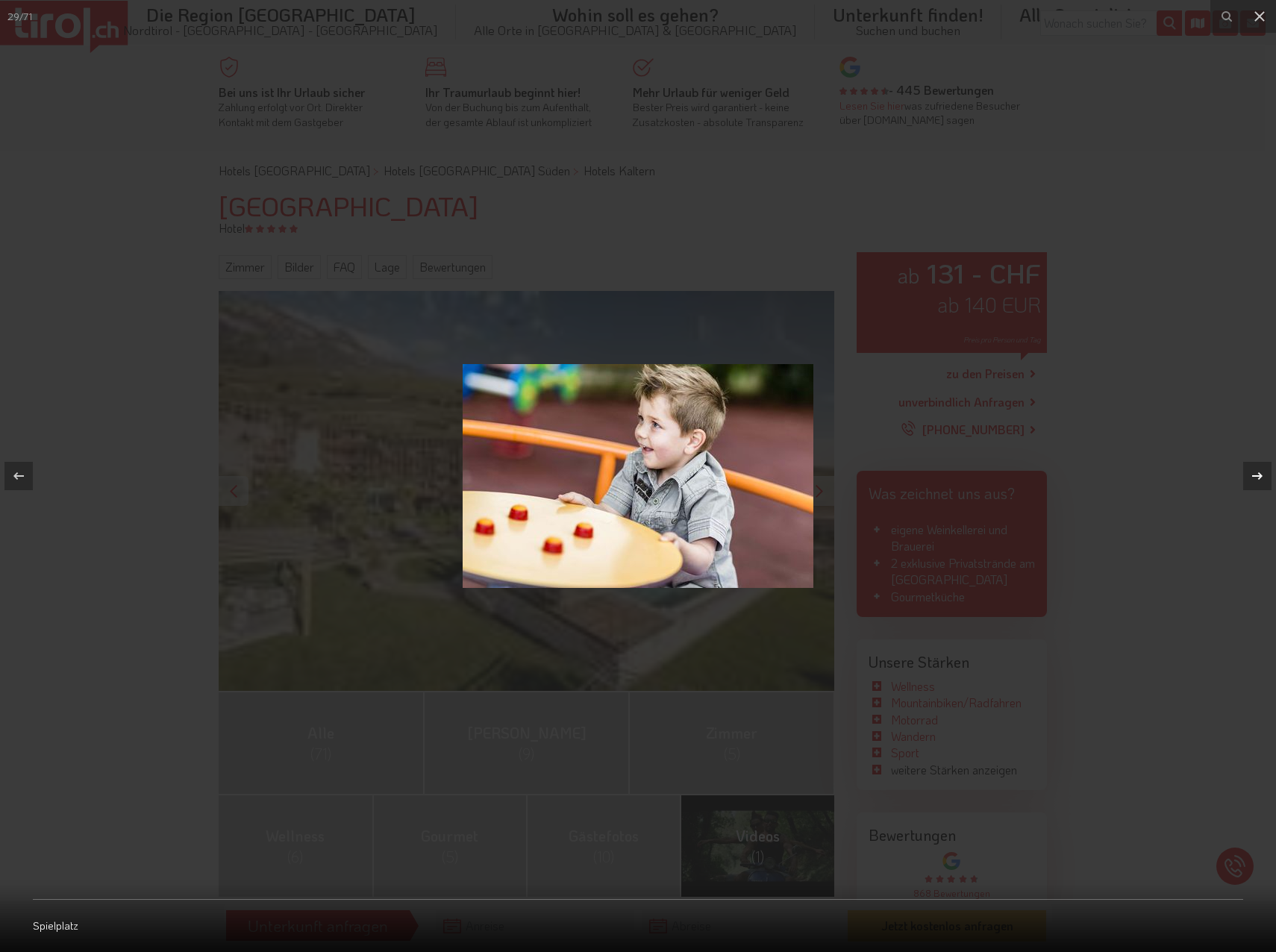
click at [1245, 476] on div at bounding box center [1257, 476] width 29 height 29
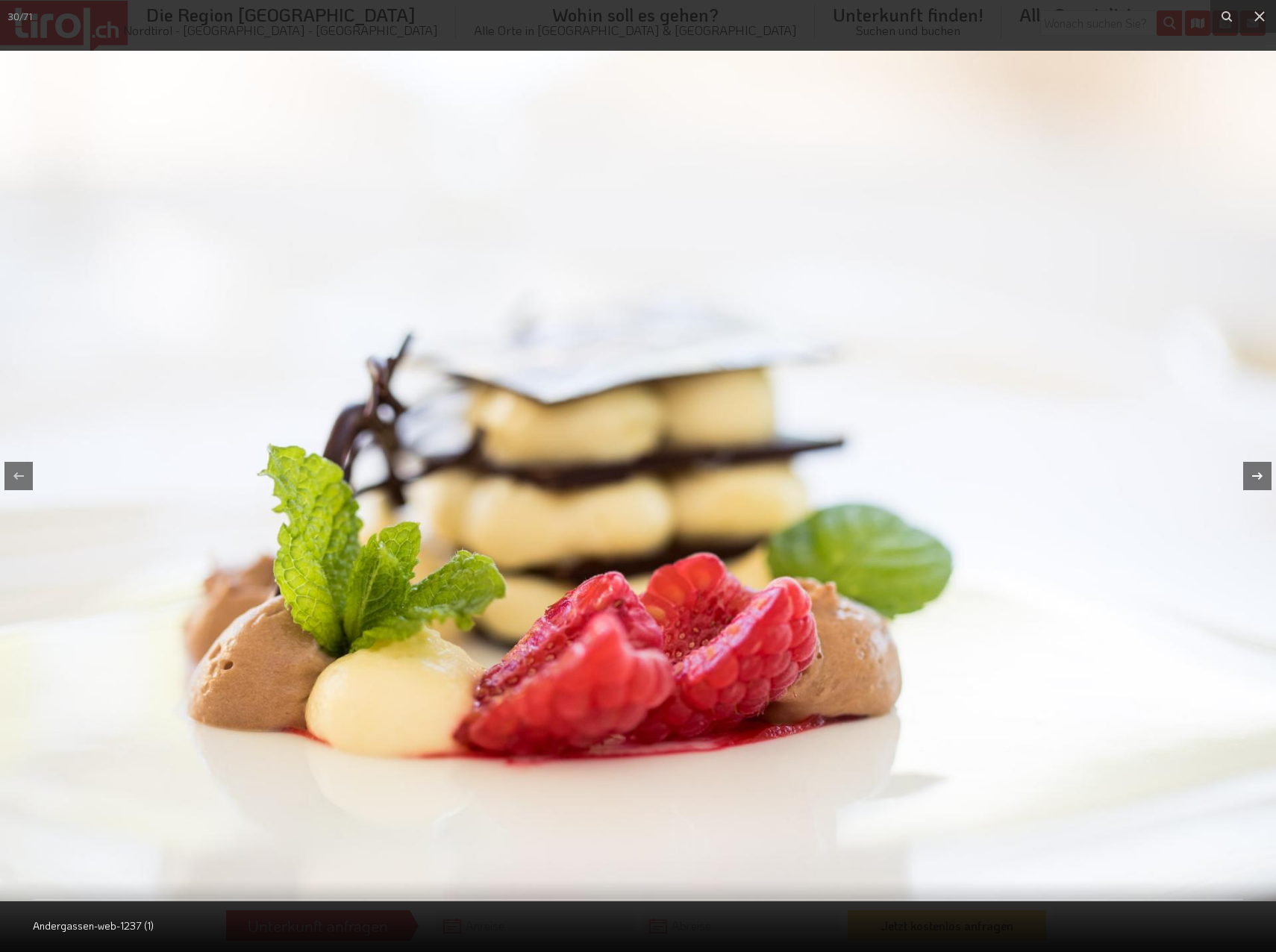
click at [1245, 476] on div at bounding box center [1257, 476] width 29 height 29
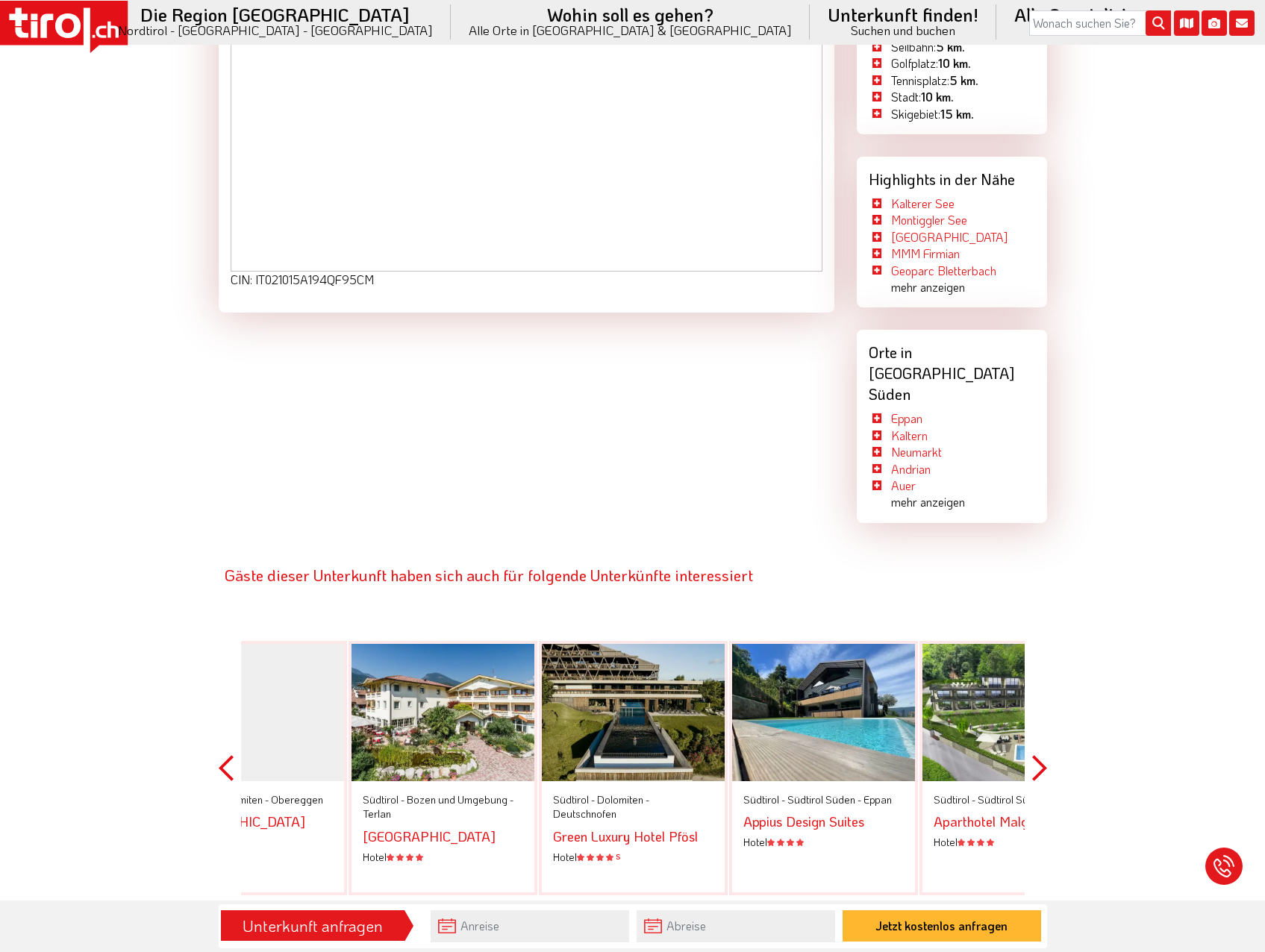
scroll to position [2612, 0]
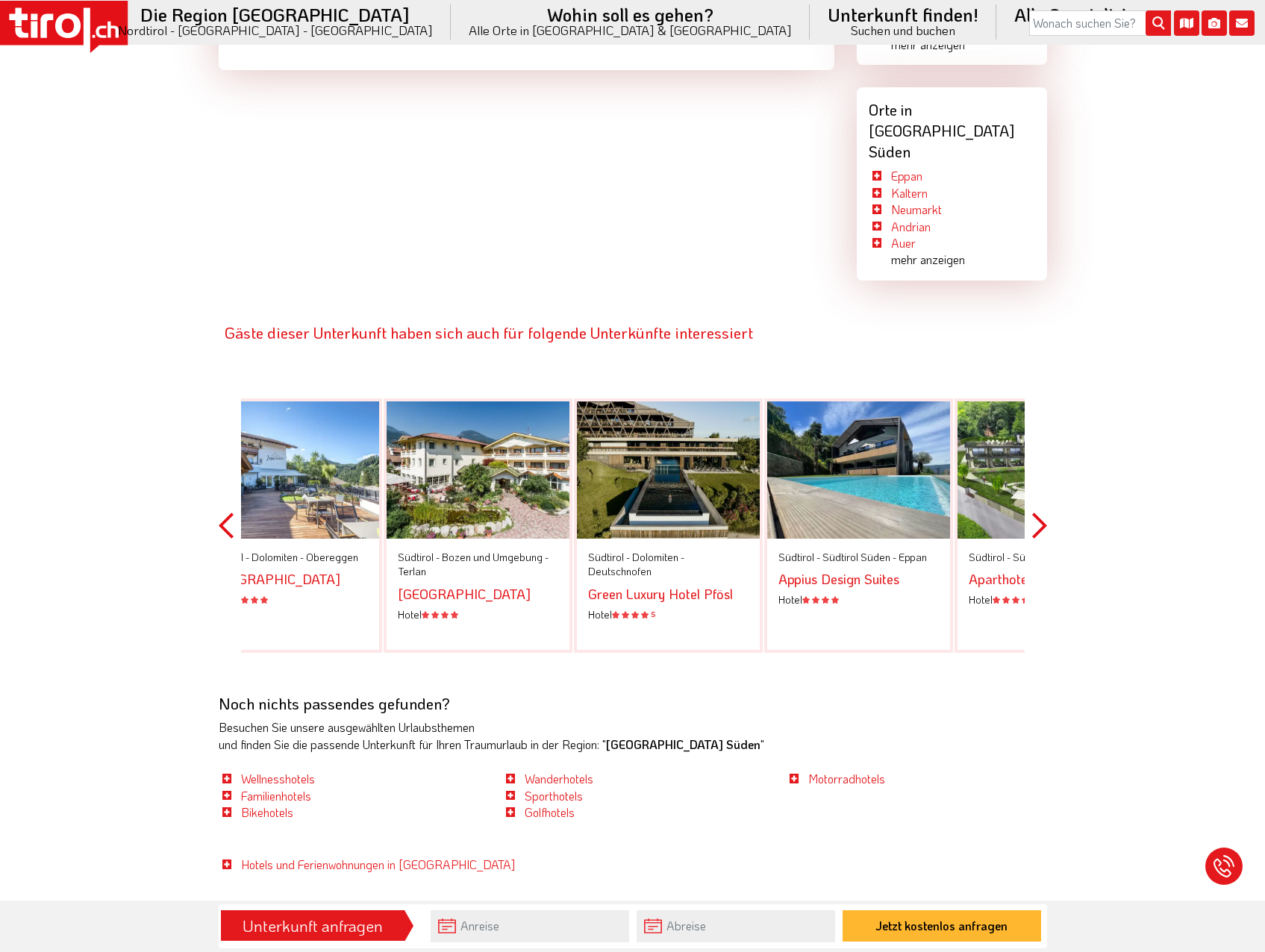
drag, startPoint x: 268, startPoint y: 454, endPoint x: 683, endPoint y: 483, distance: 416.0
click at [683, 483] on div "Südtirol - Dolomiten - [GEOGRAPHIC_DATA] S" at bounding box center [667, 525] width 183 height 248
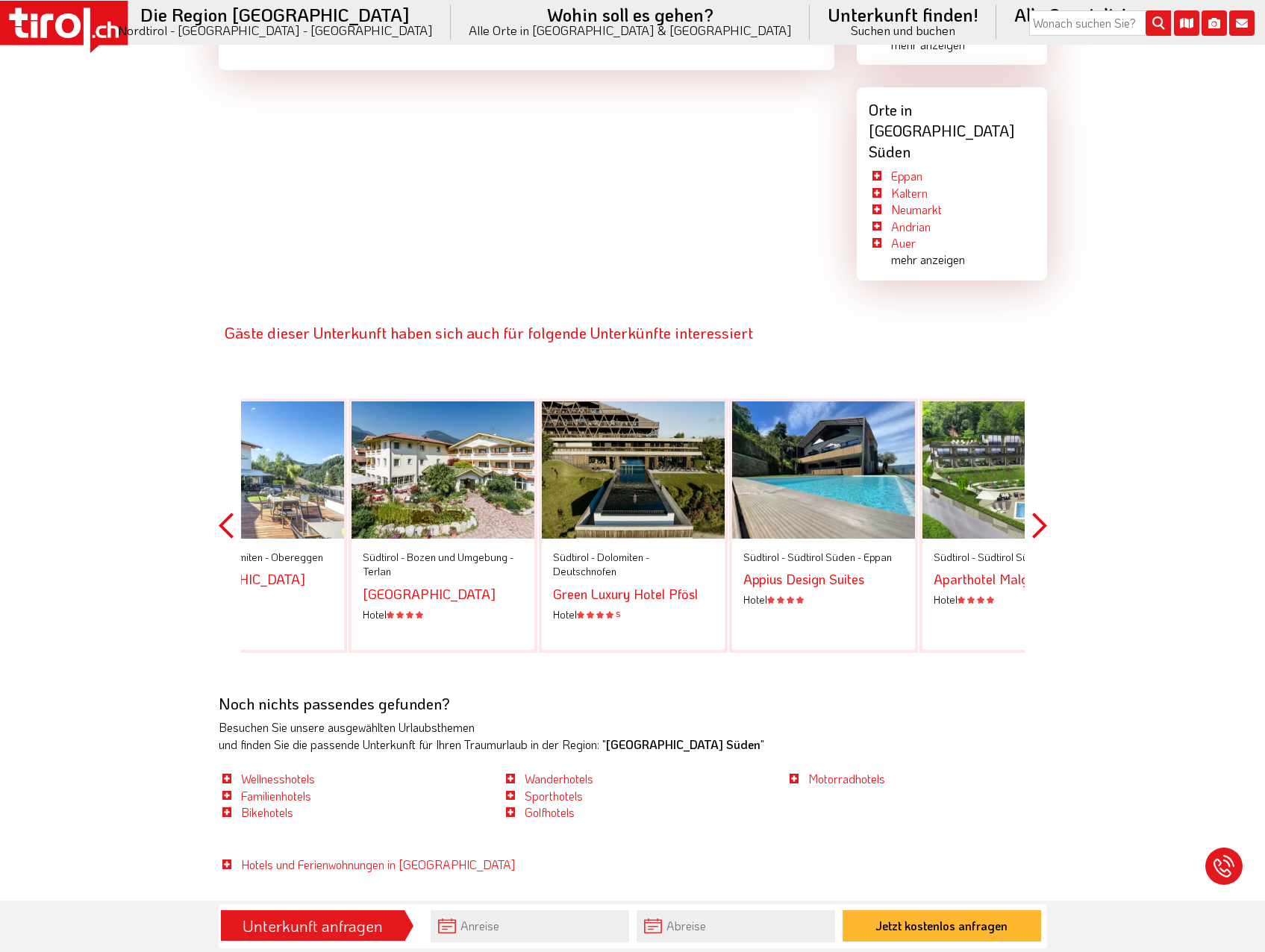
drag, startPoint x: 429, startPoint y: 439, endPoint x: 1215, endPoint y: 455, distance: 786.2
click at [219, 464] on button "Previous" at bounding box center [226, 526] width 15 height 338
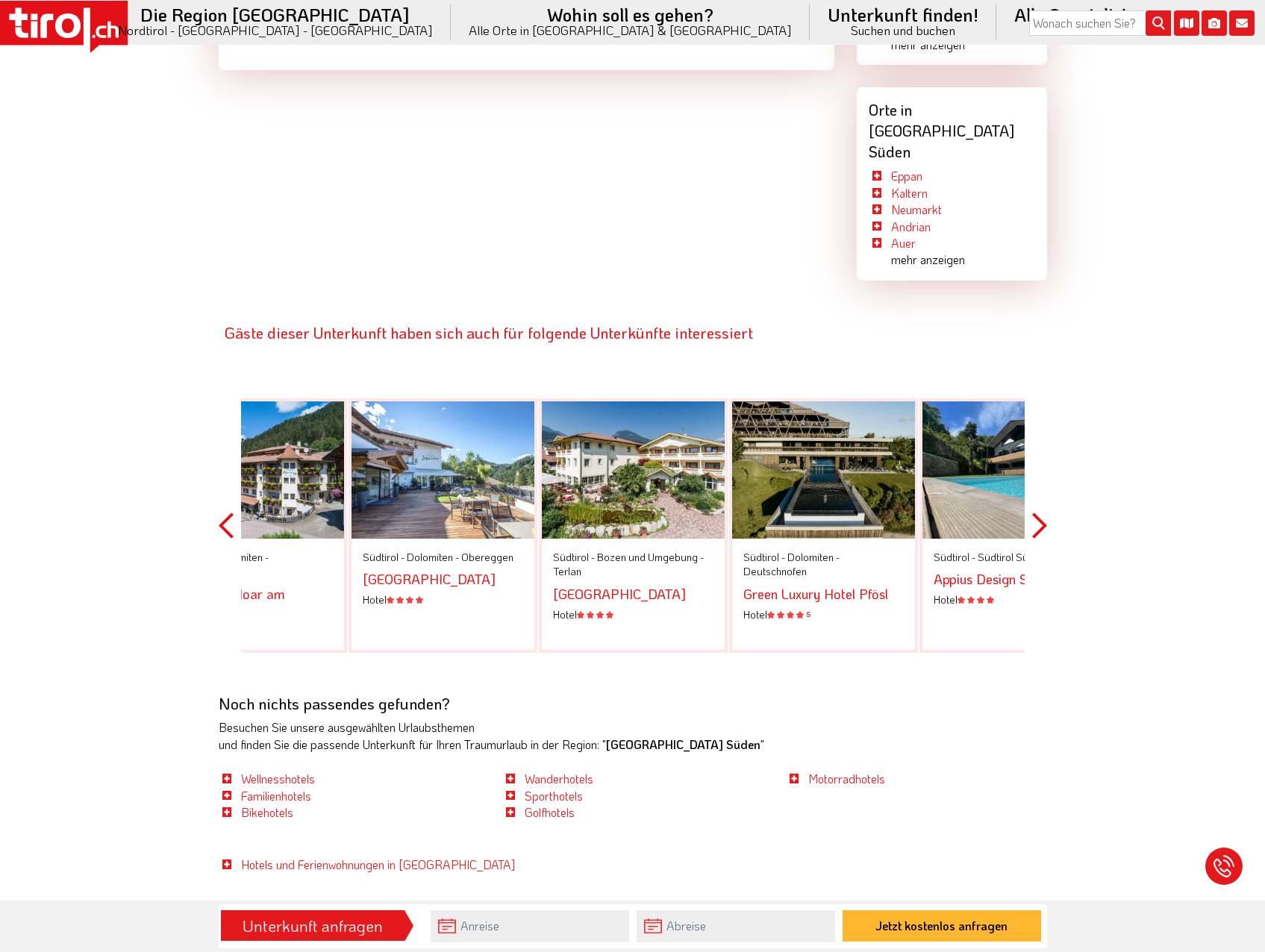
click at [219, 464] on button "Previous" at bounding box center [226, 526] width 15 height 338
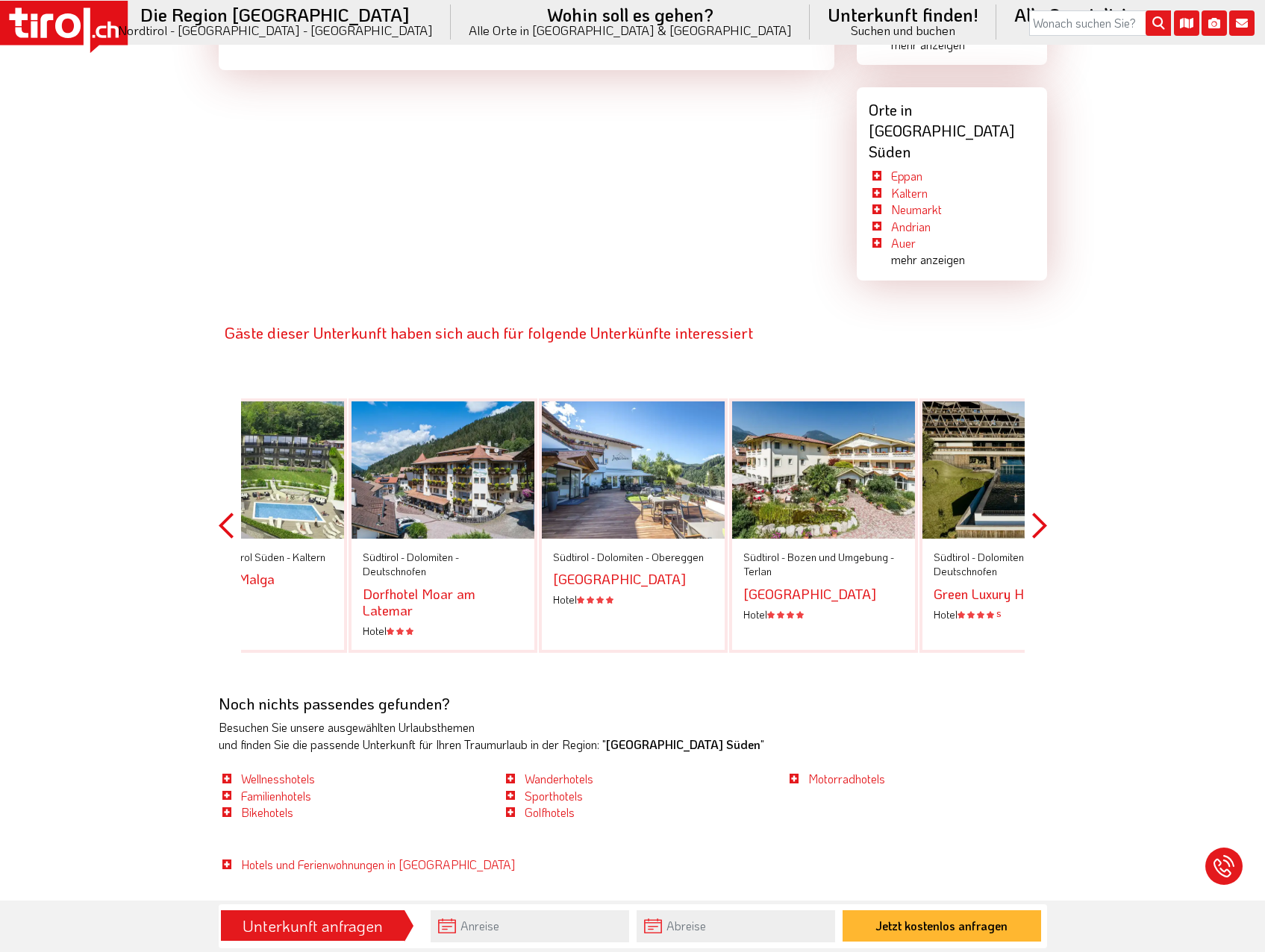
click at [219, 465] on button "Previous" at bounding box center [226, 526] width 15 height 338
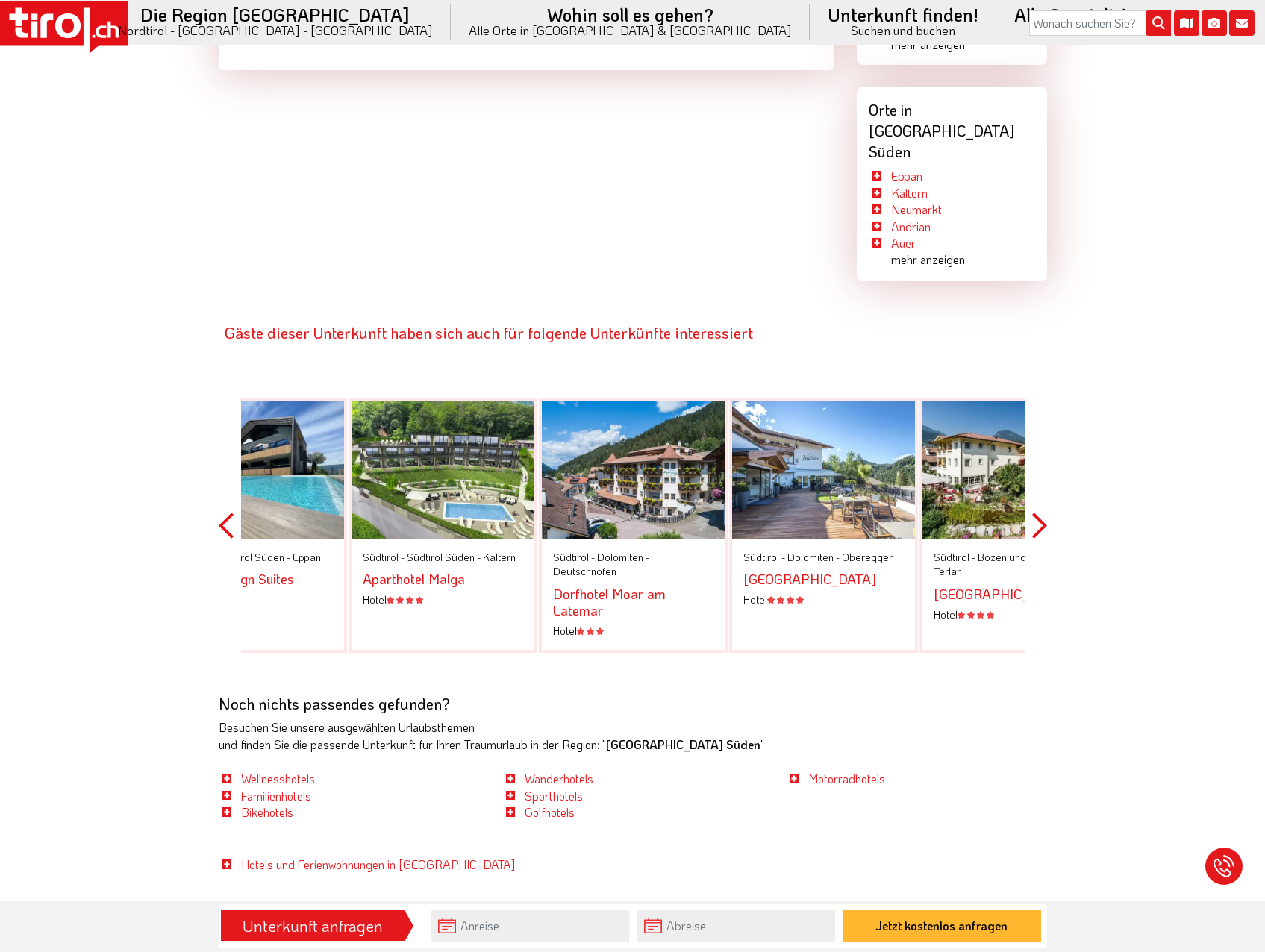
click at [220, 465] on button "Previous" at bounding box center [226, 526] width 15 height 338
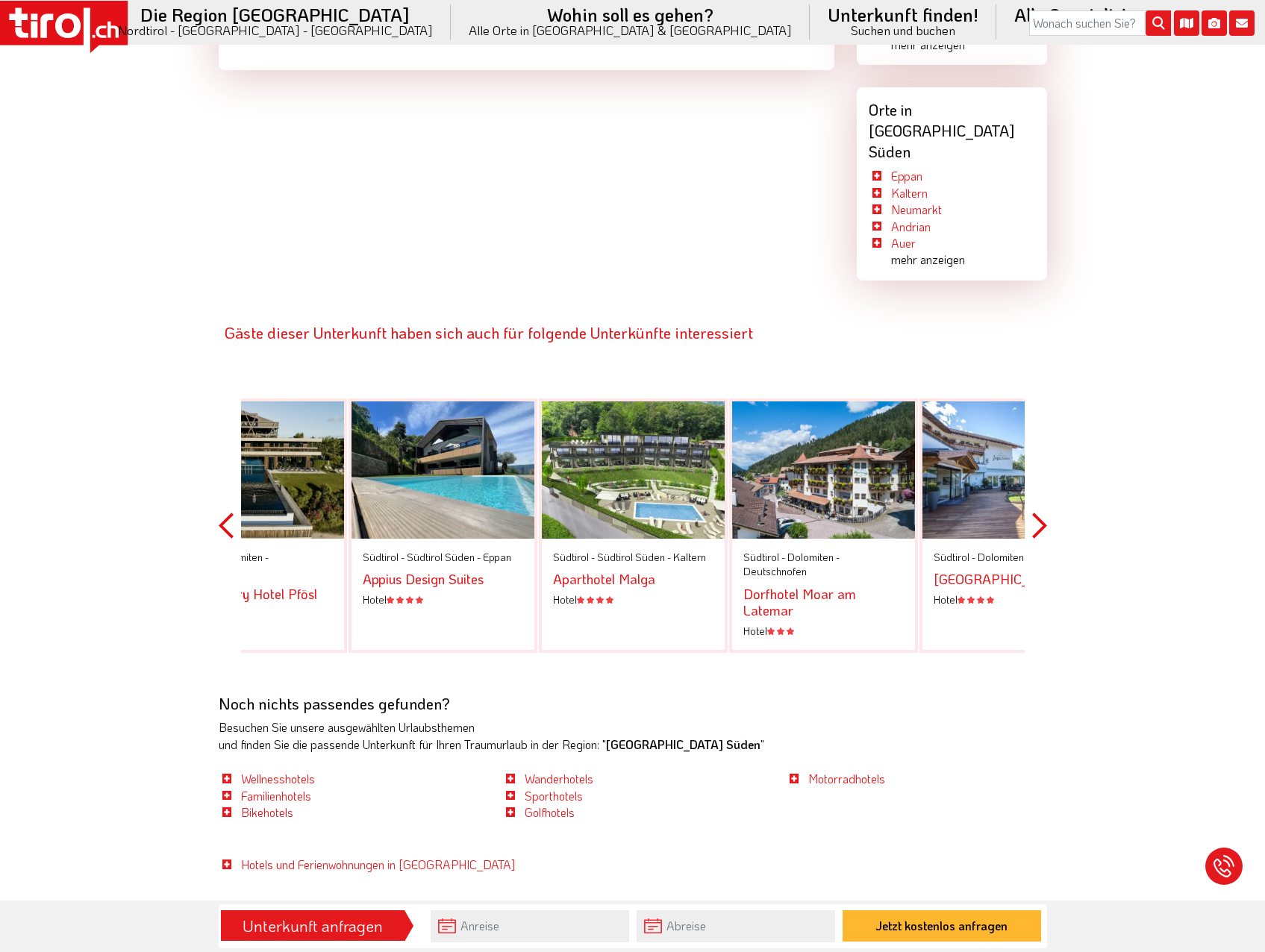
click at [220, 465] on button "Previous" at bounding box center [226, 526] width 15 height 338
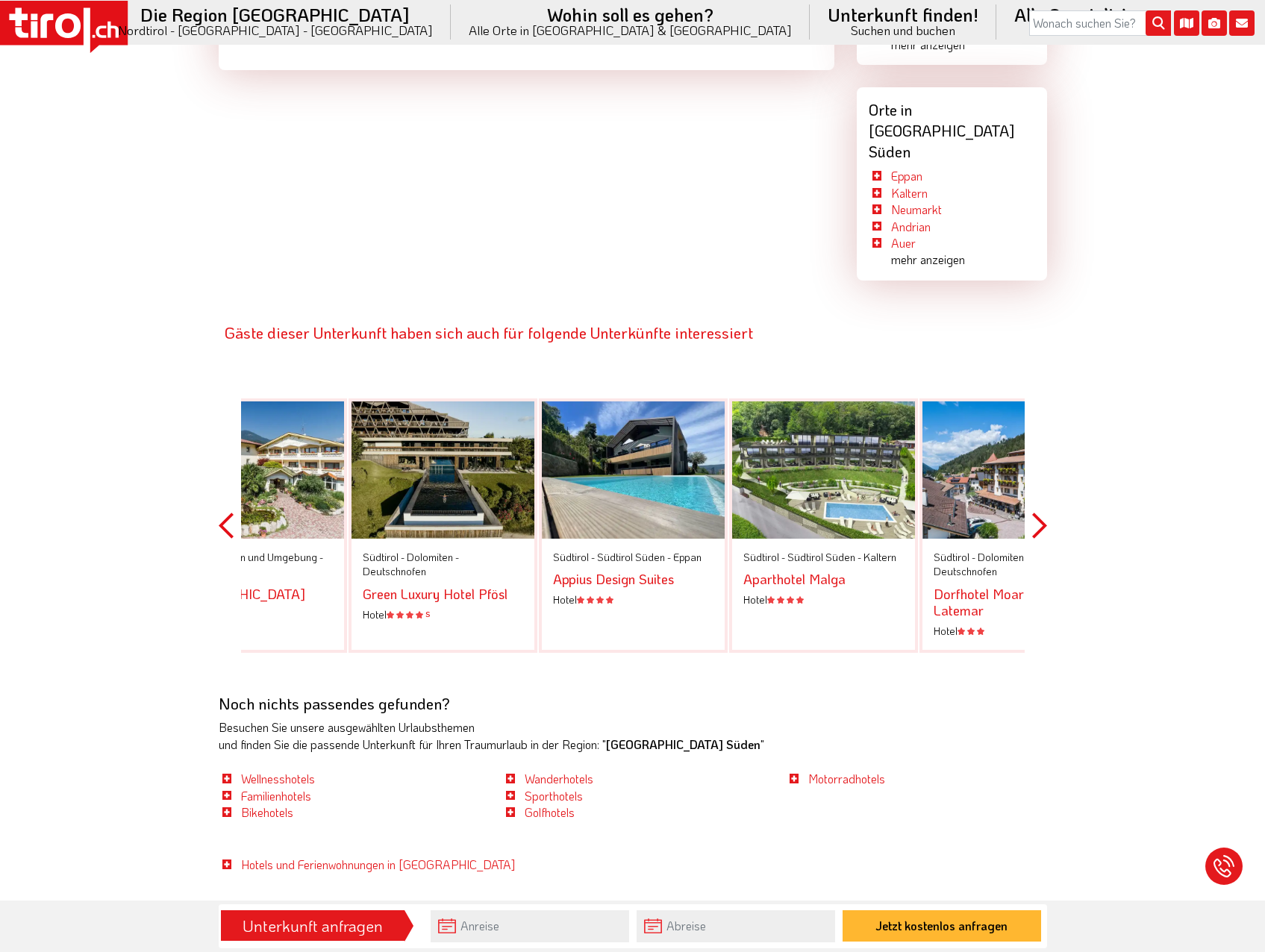
click at [220, 465] on button "Previous" at bounding box center [226, 526] width 15 height 338
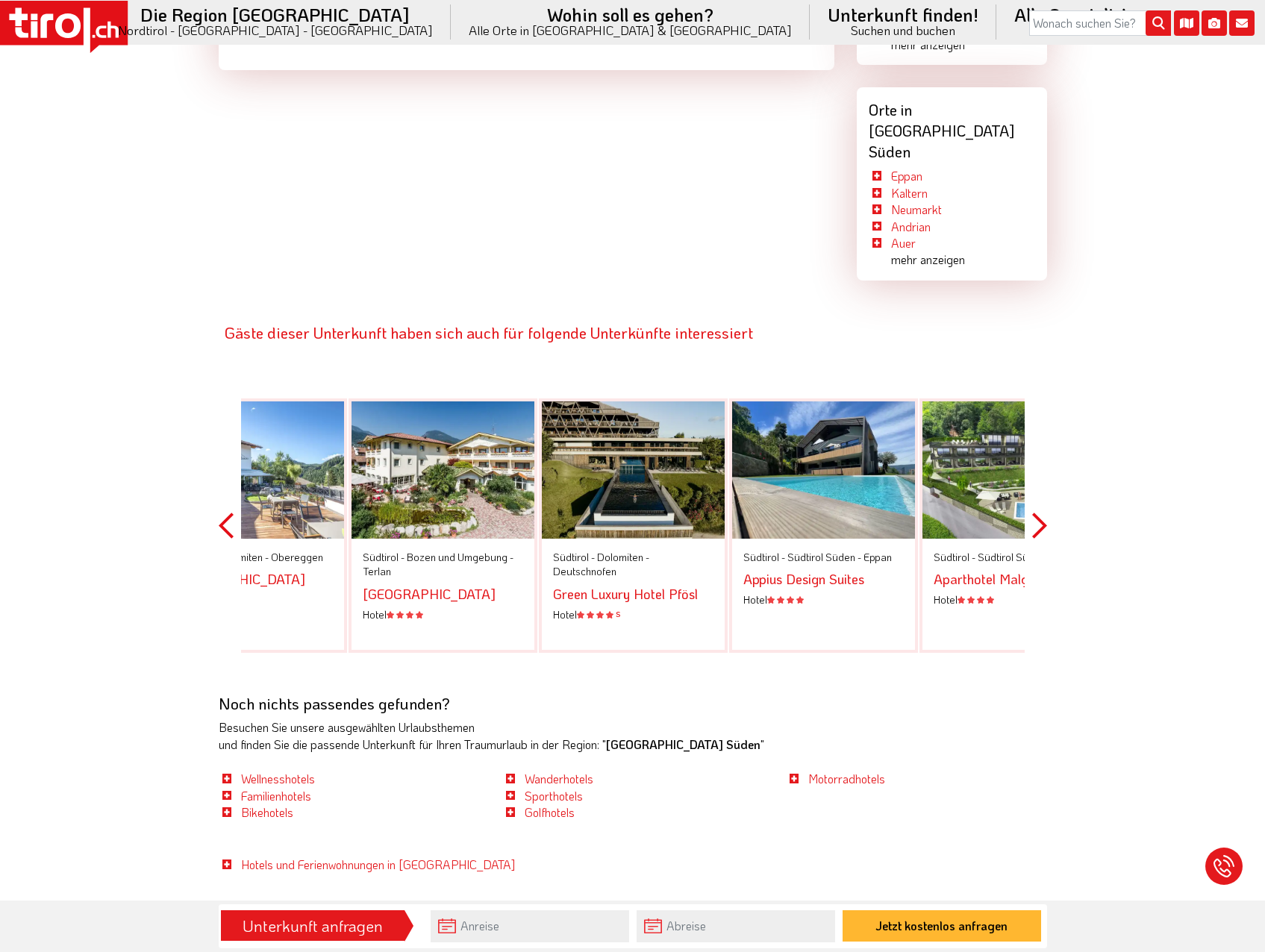
click at [220, 465] on button "Previous" at bounding box center [226, 526] width 15 height 338
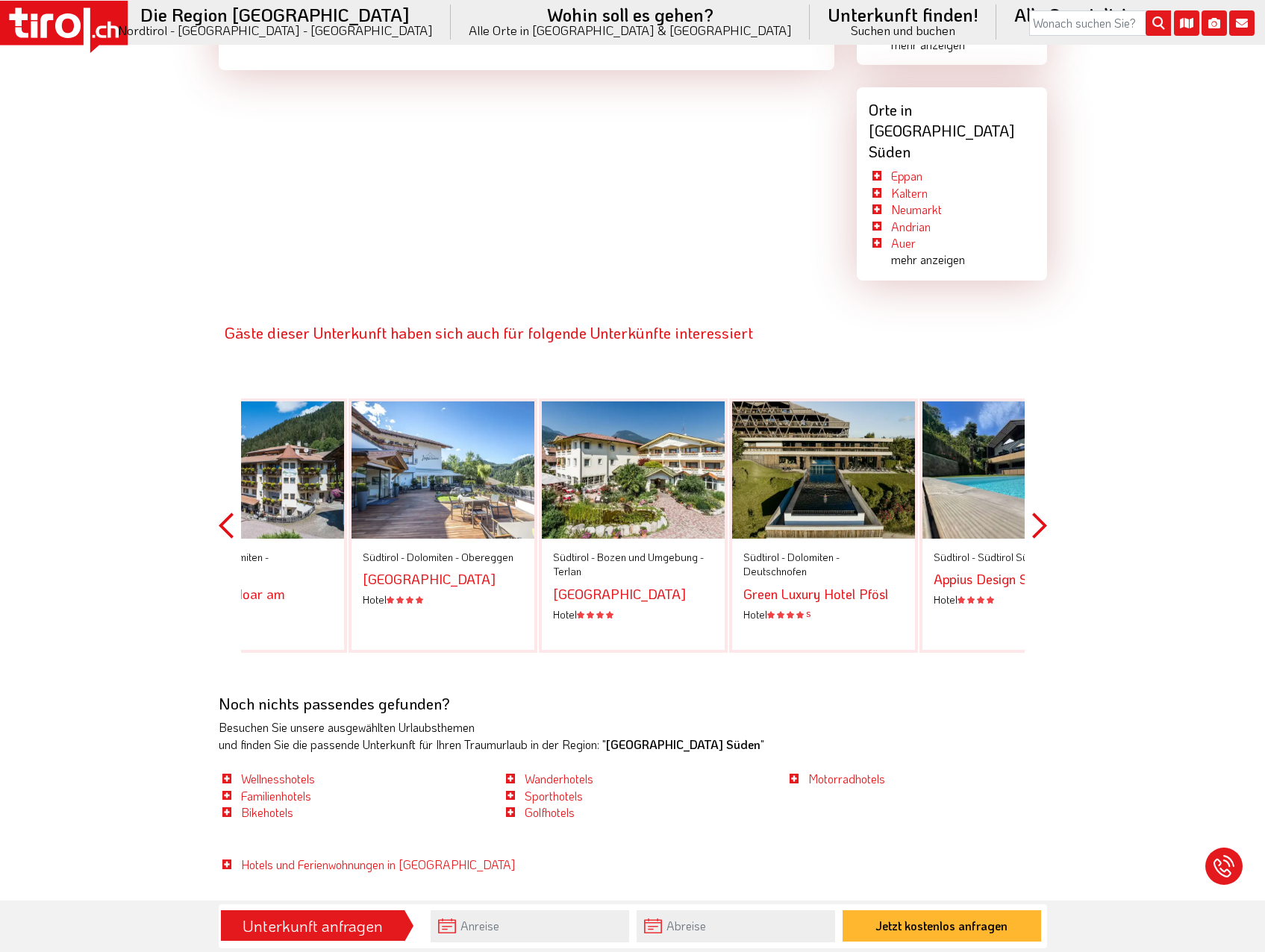
click at [221, 466] on button "Previous" at bounding box center [226, 526] width 15 height 338
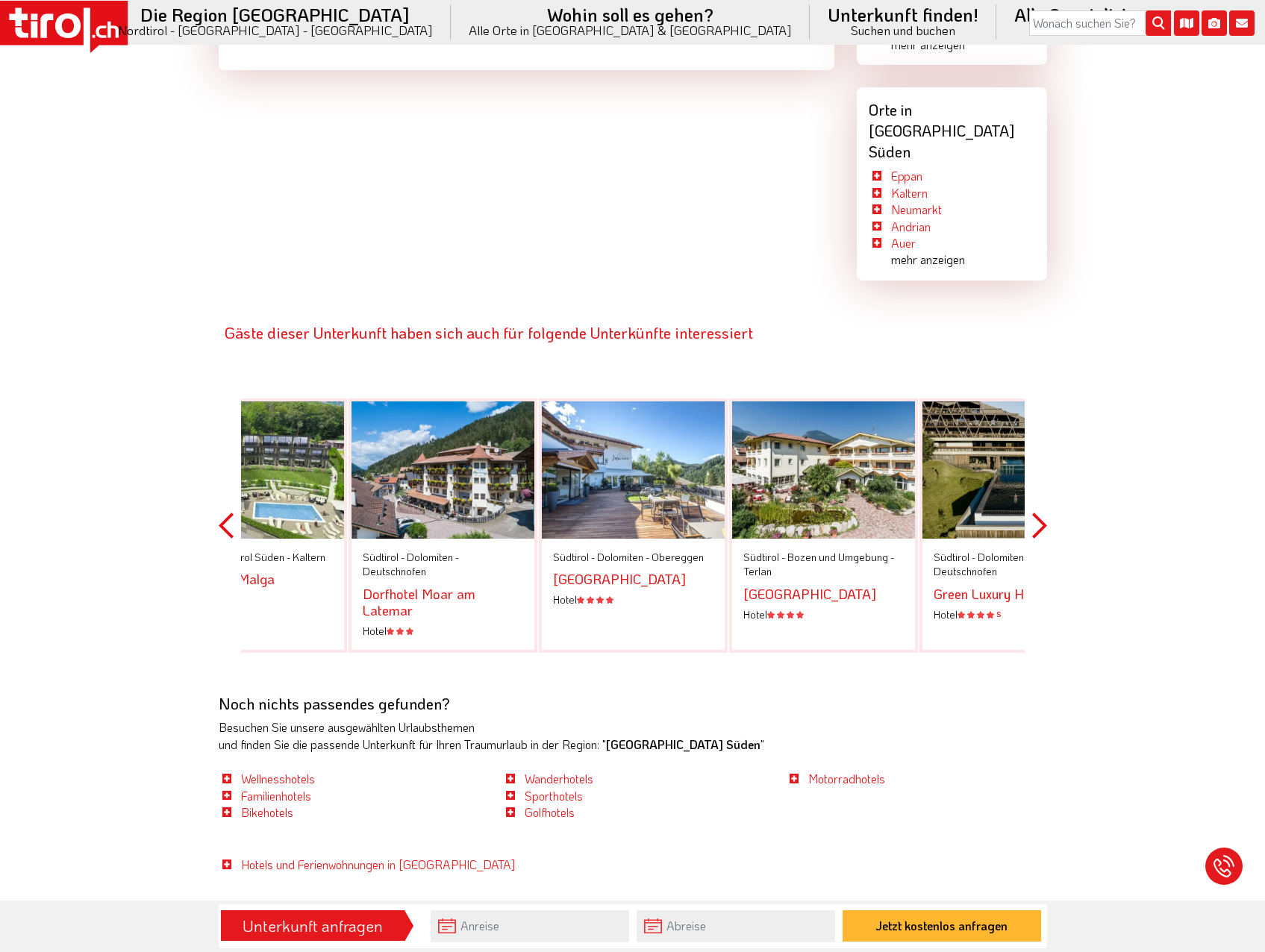
click at [221, 466] on button "Previous" at bounding box center [226, 526] width 15 height 338
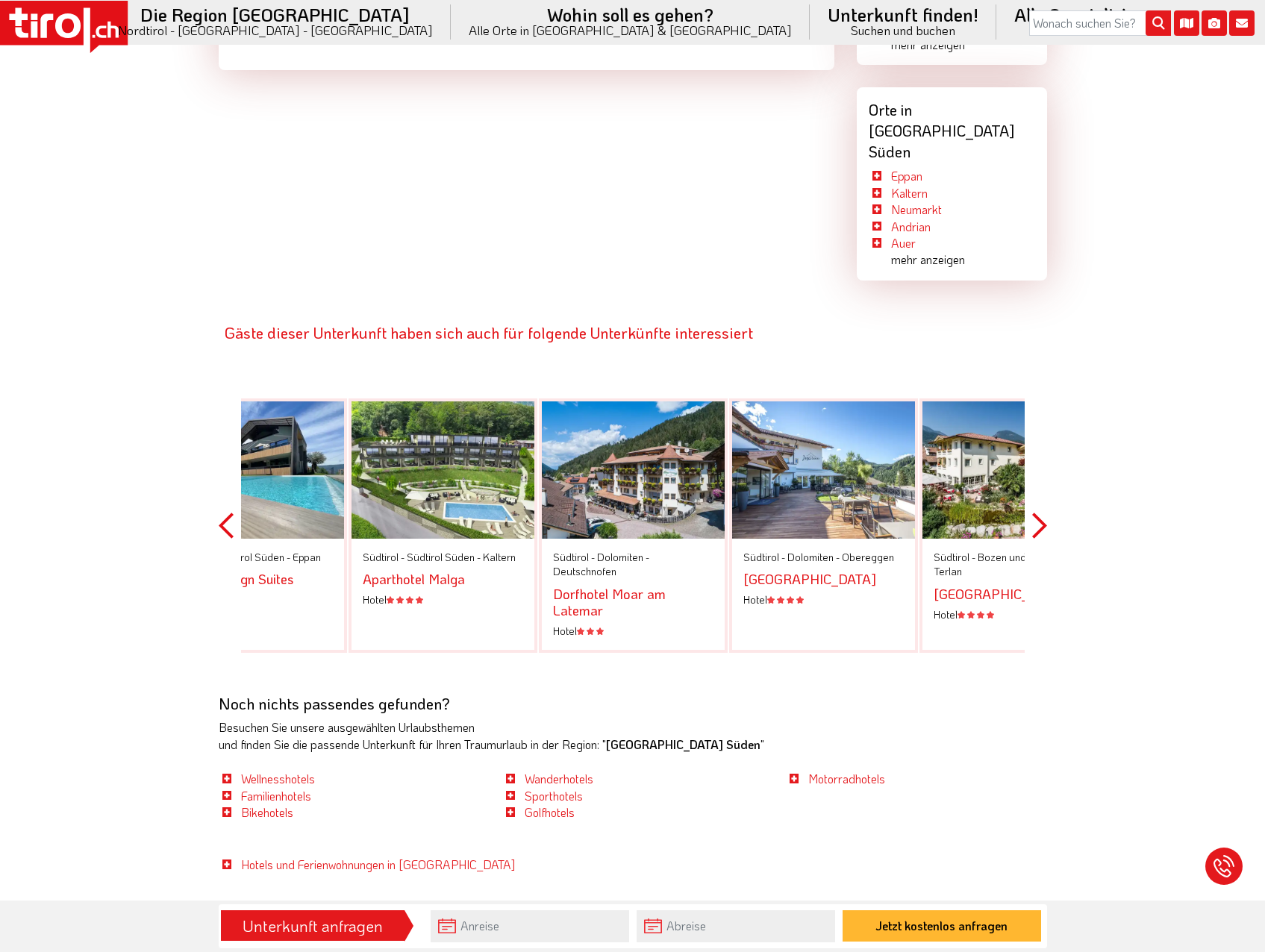
click at [221, 466] on button "Previous" at bounding box center [226, 526] width 15 height 338
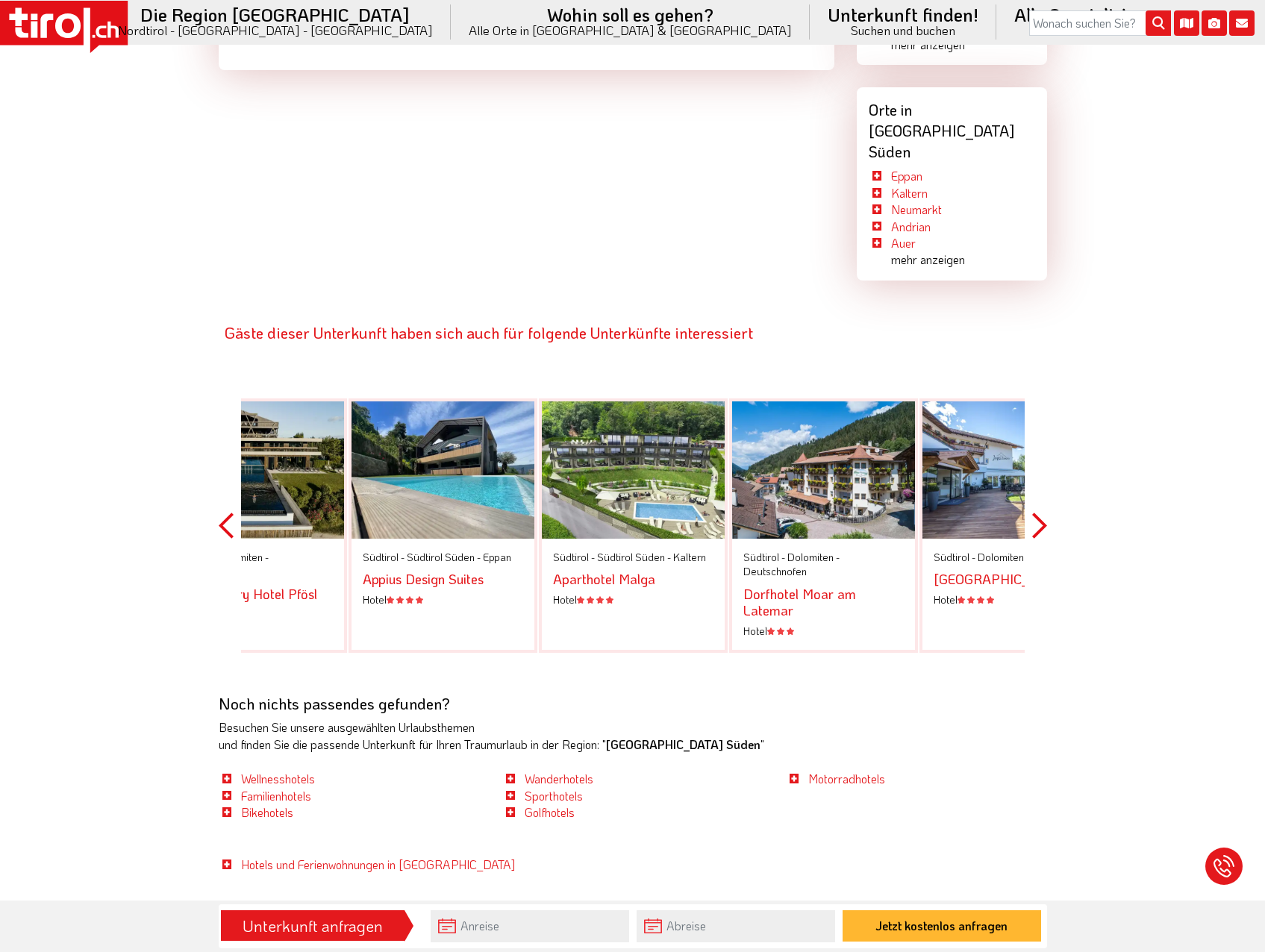
click at [221, 466] on button "Previous" at bounding box center [226, 526] width 15 height 338
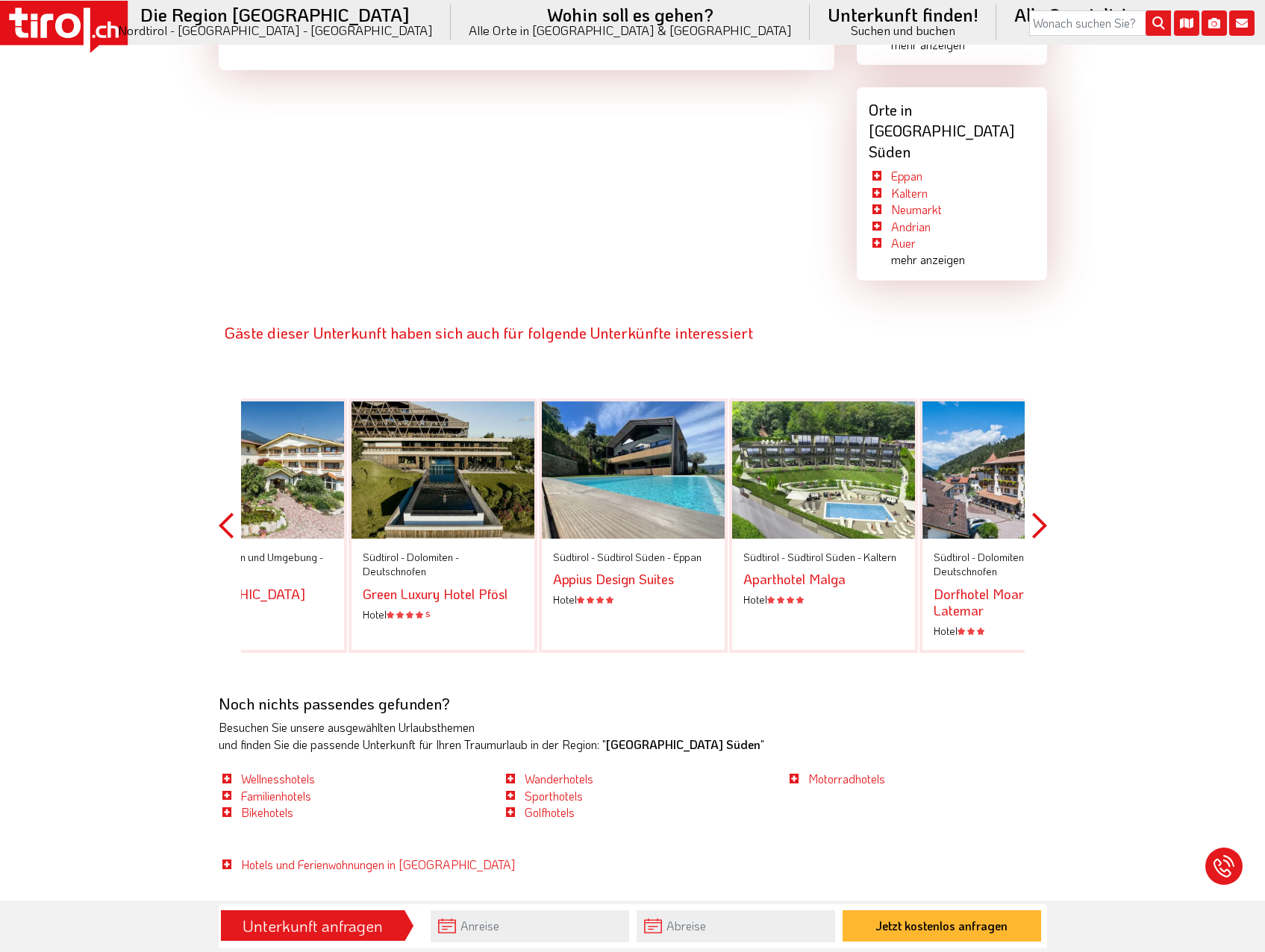
click at [221, 466] on button "Previous" at bounding box center [226, 526] width 15 height 338
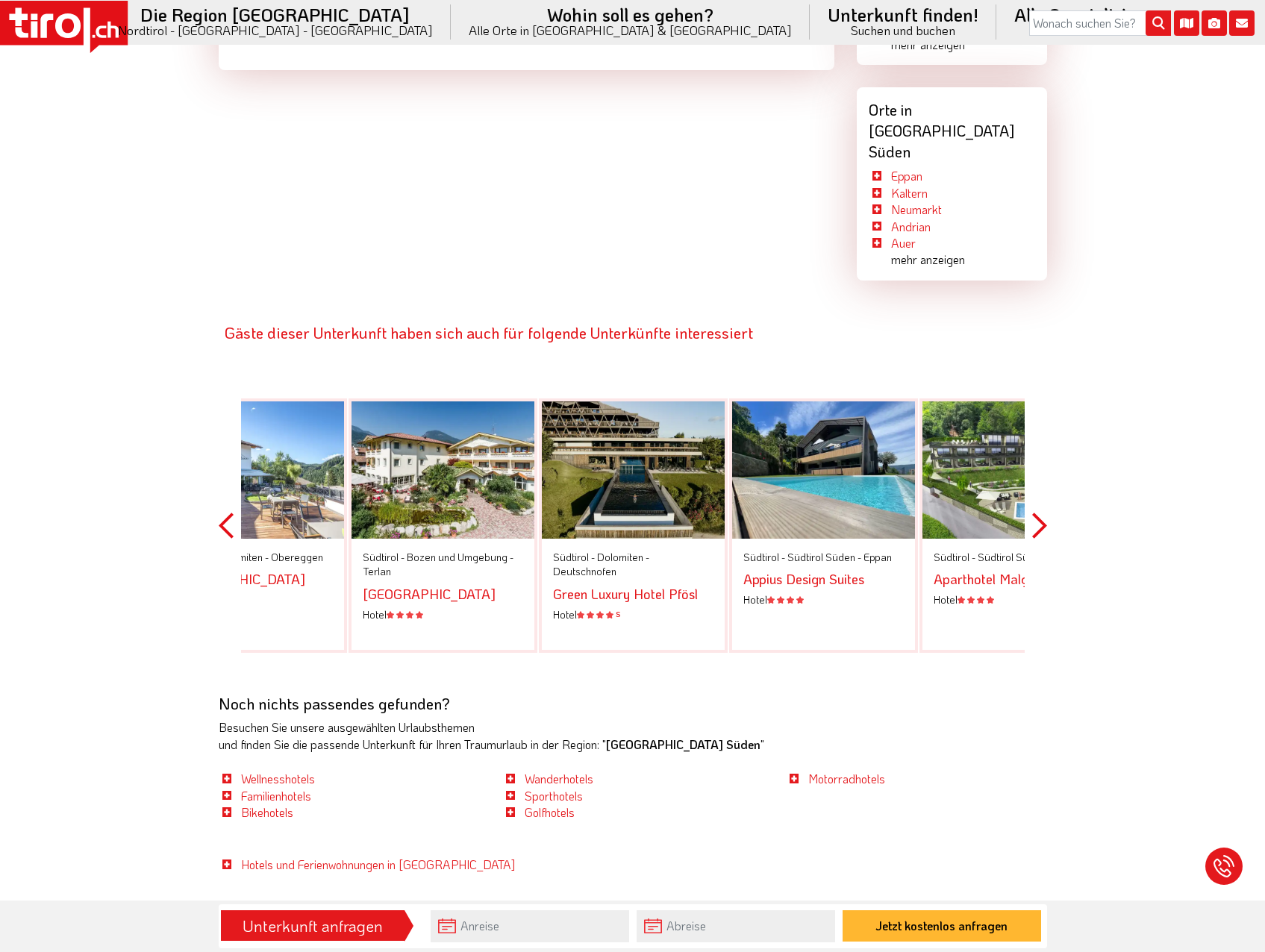
click at [221, 466] on button "Previous" at bounding box center [226, 526] width 15 height 338
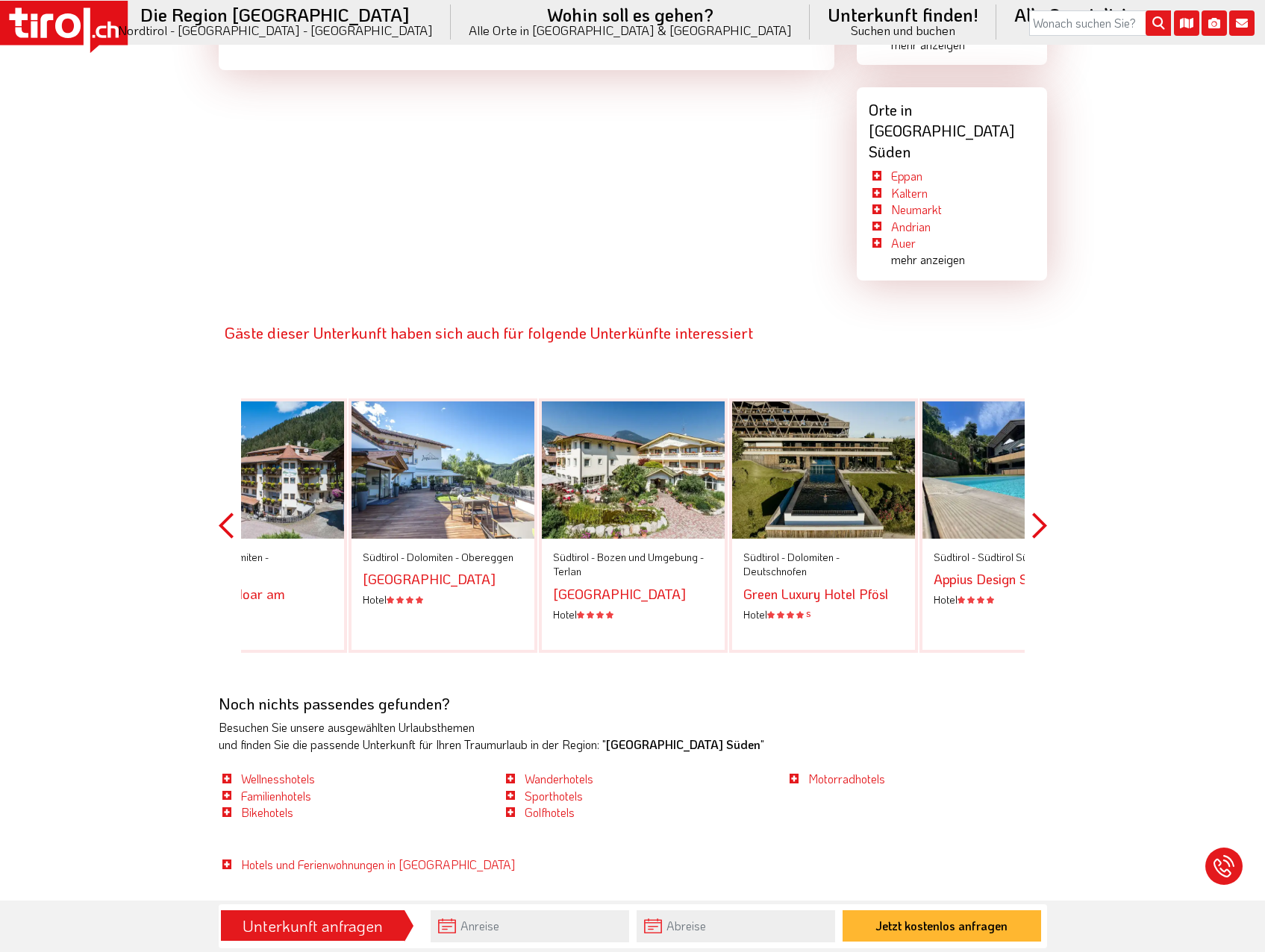
click at [221, 466] on button "Previous" at bounding box center [226, 526] width 15 height 338
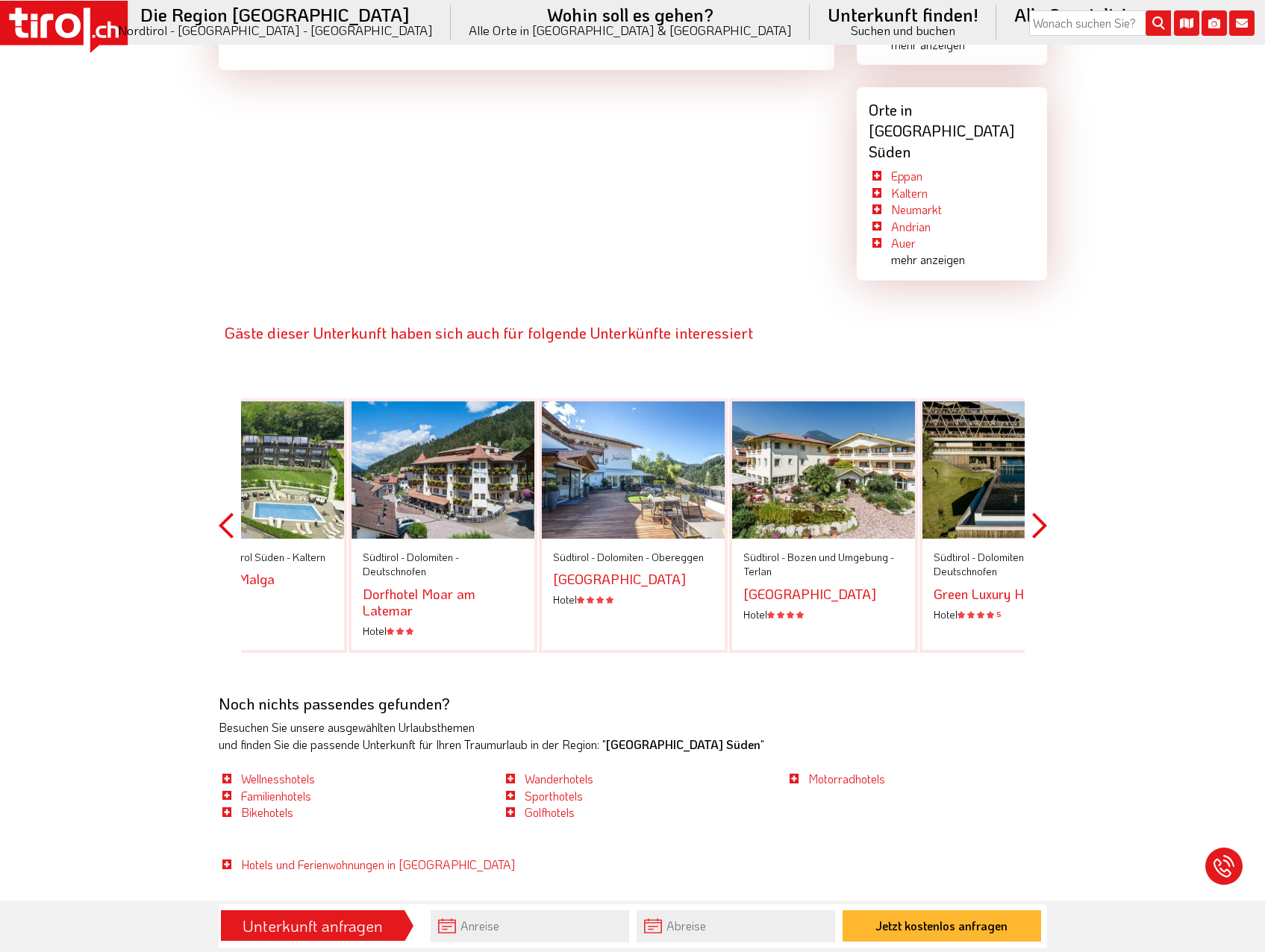
click at [221, 470] on button "Previous" at bounding box center [226, 526] width 15 height 338
